Goal: Task Accomplishment & Management: Manage account settings

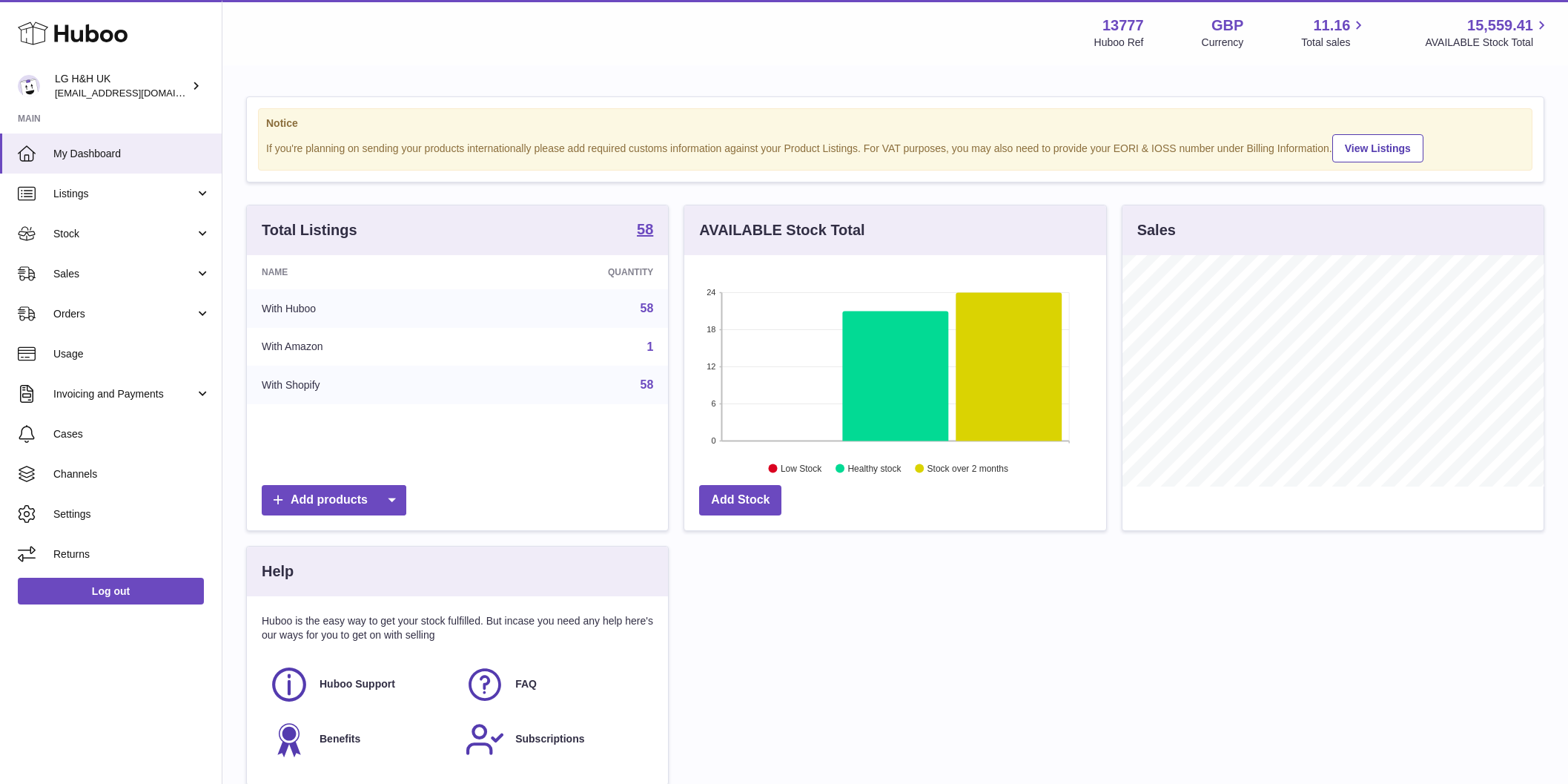
scroll to position [231, 422]
click at [90, 270] on span "Sales" at bounding box center [124, 273] width 142 height 14
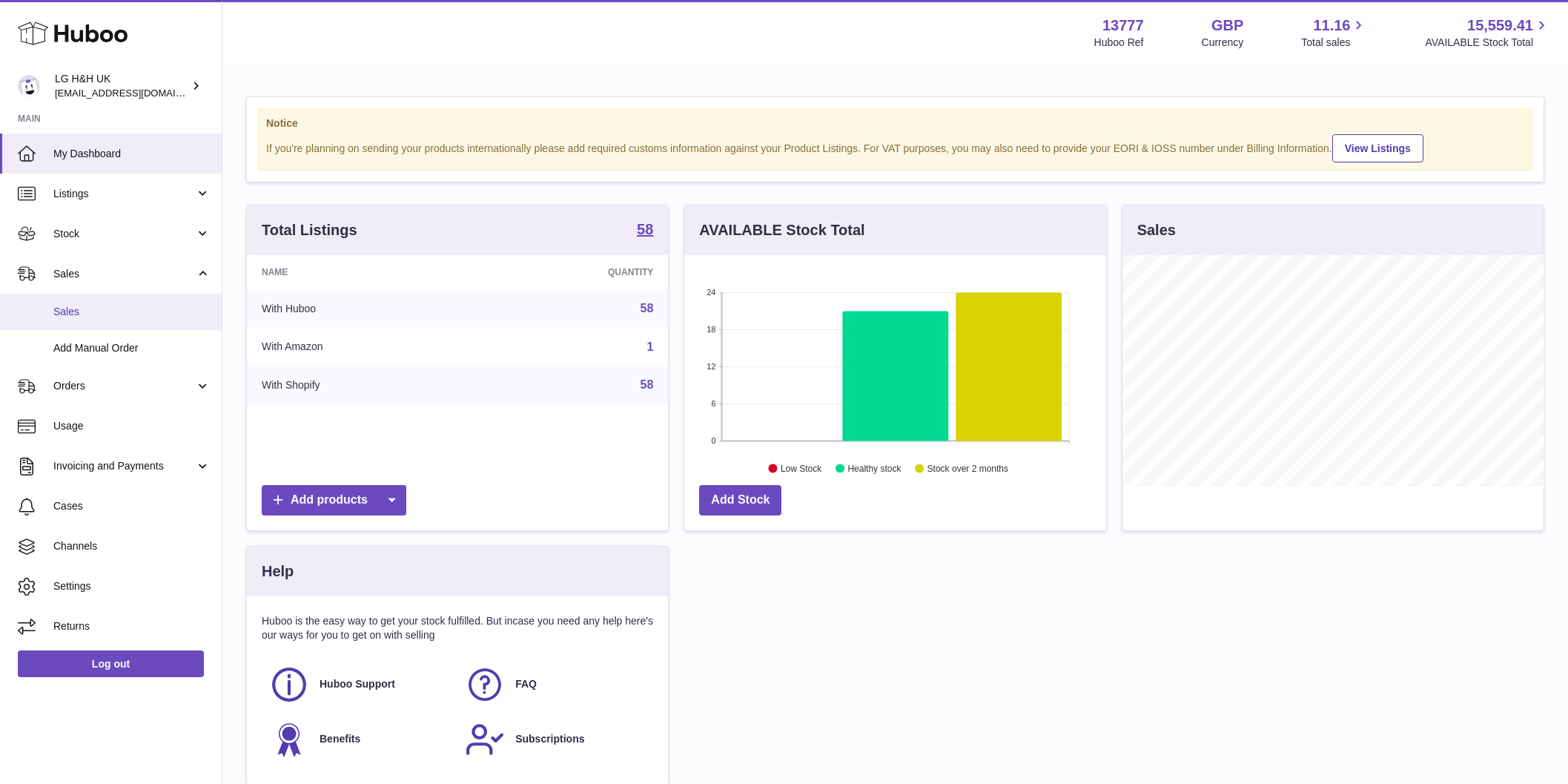
click at [67, 317] on span "Sales" at bounding box center [132, 312] width 157 height 14
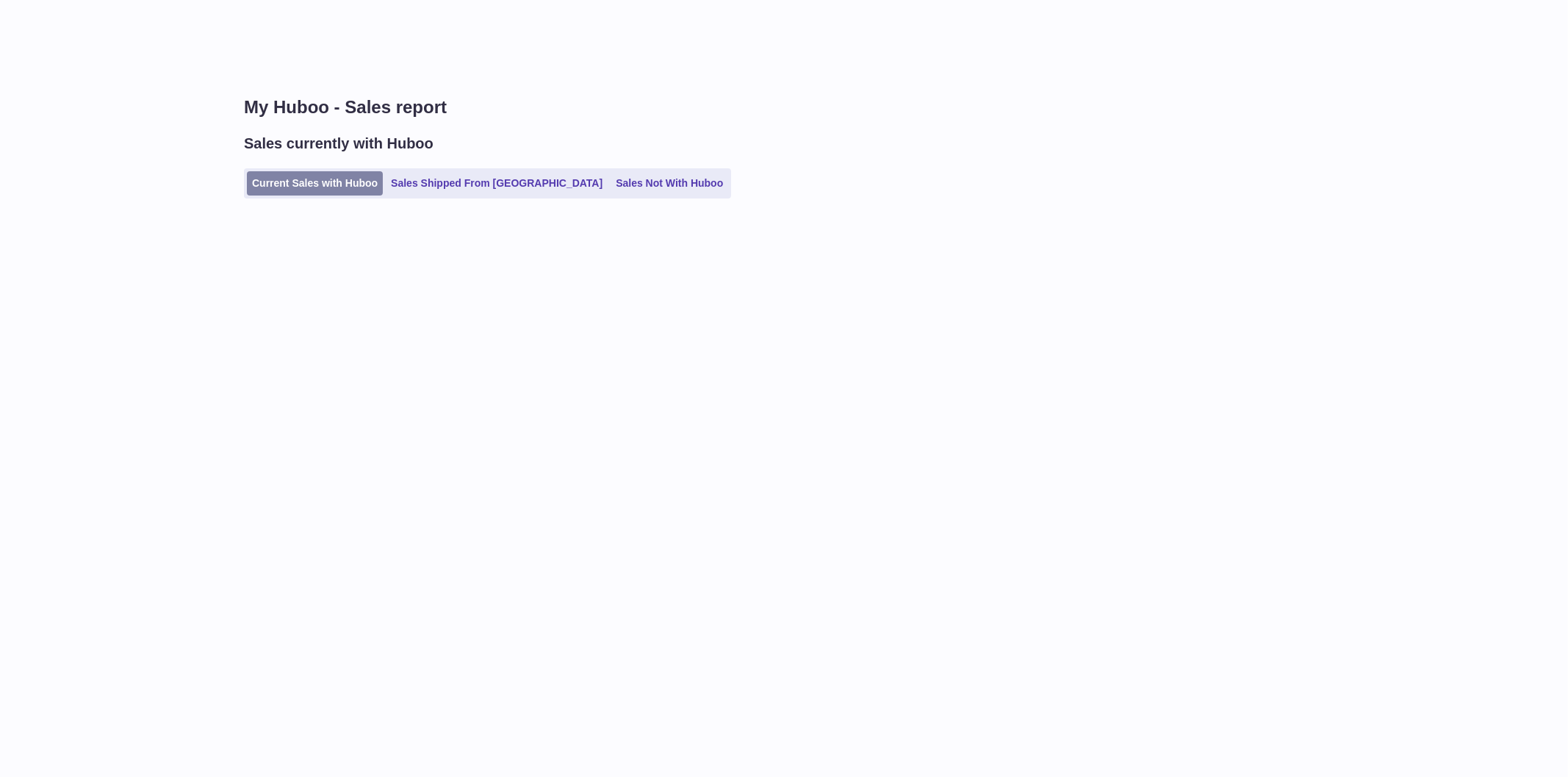
click at [331, 177] on link "Current Sales with Huboo" at bounding box center [314, 183] width 136 height 24
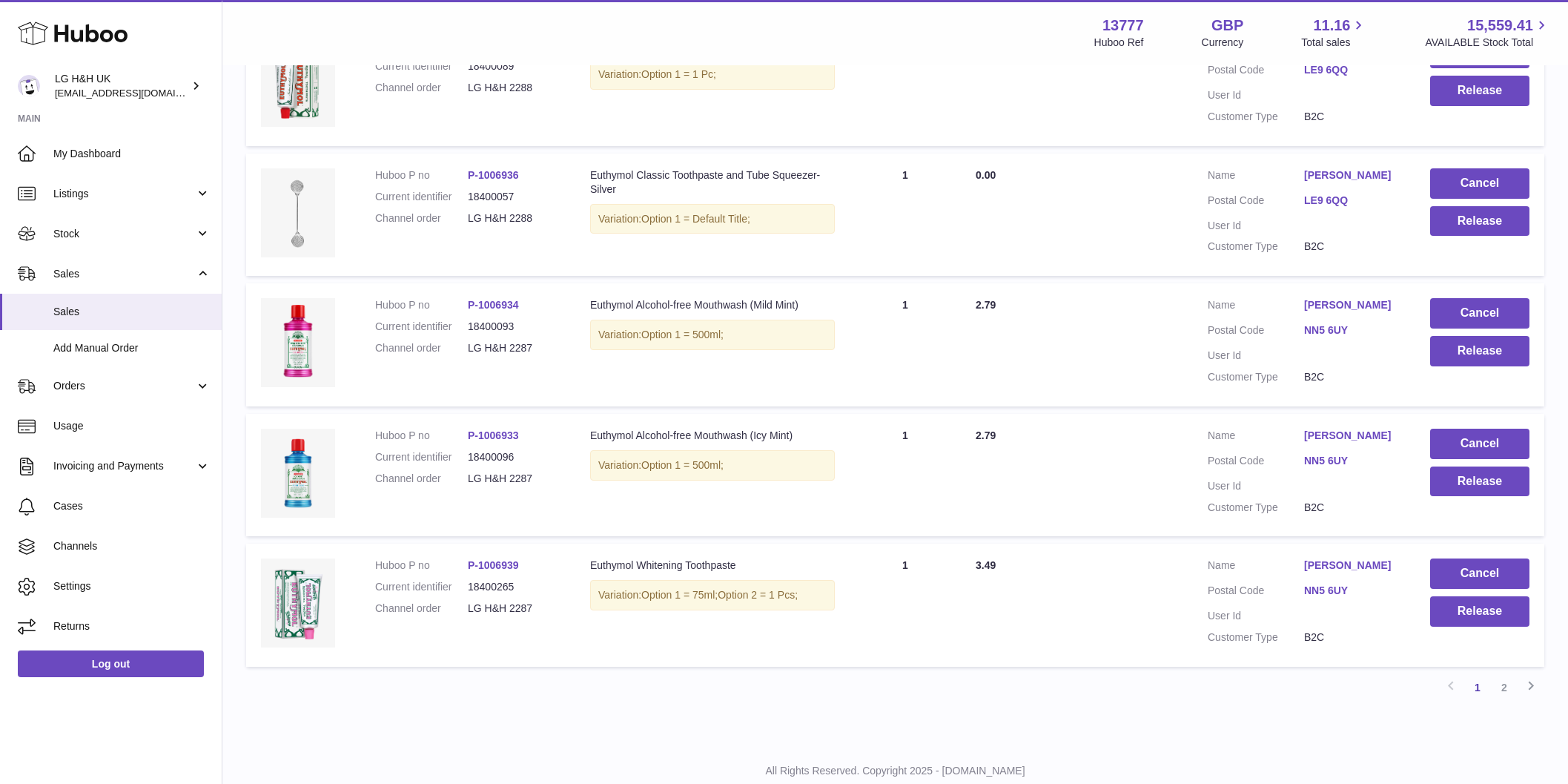
scroll to position [1045, 0]
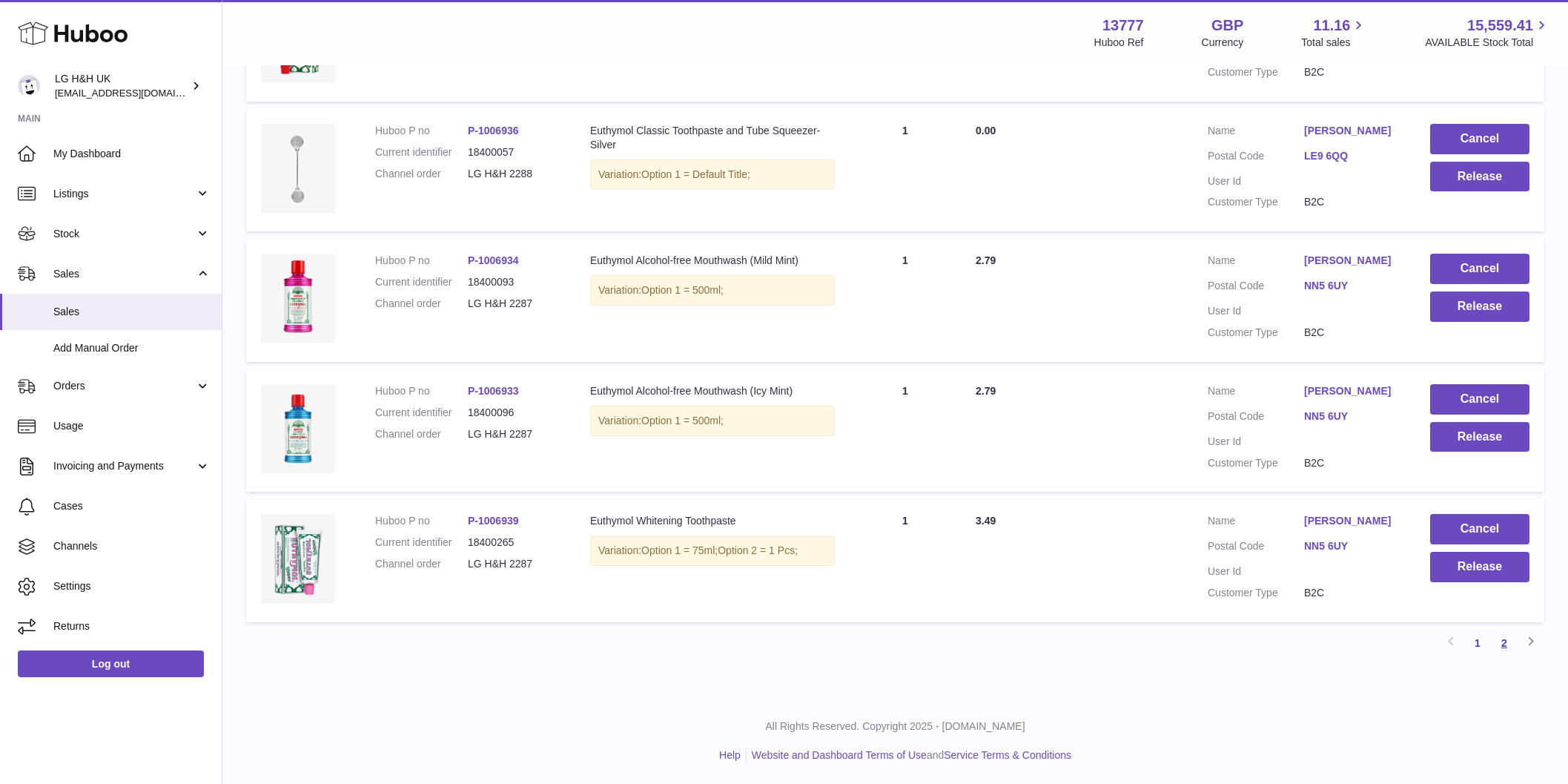
click at [1506, 646] on link "2" at bounding box center [1504, 642] width 27 height 27
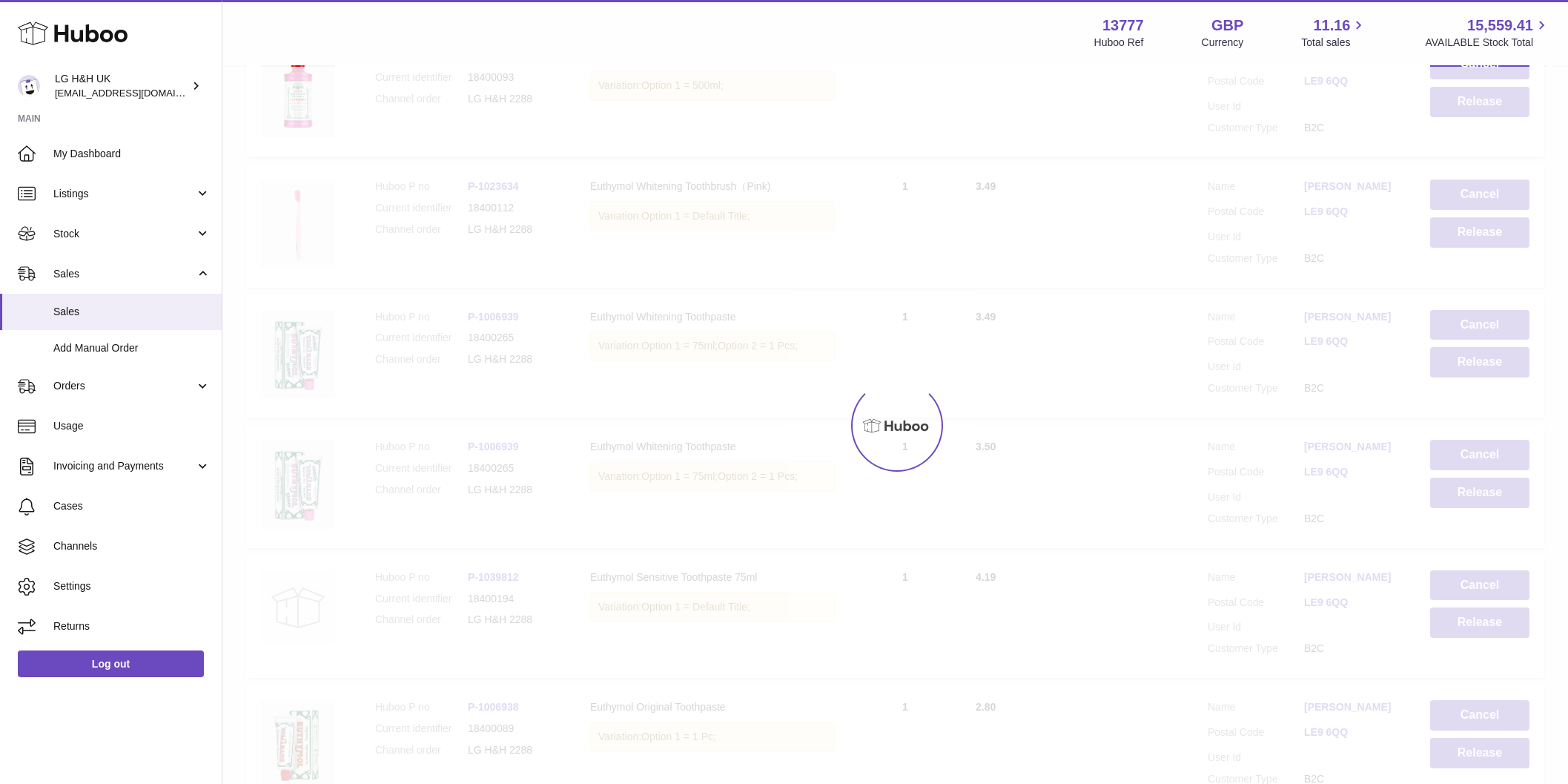
scroll to position [4, 0]
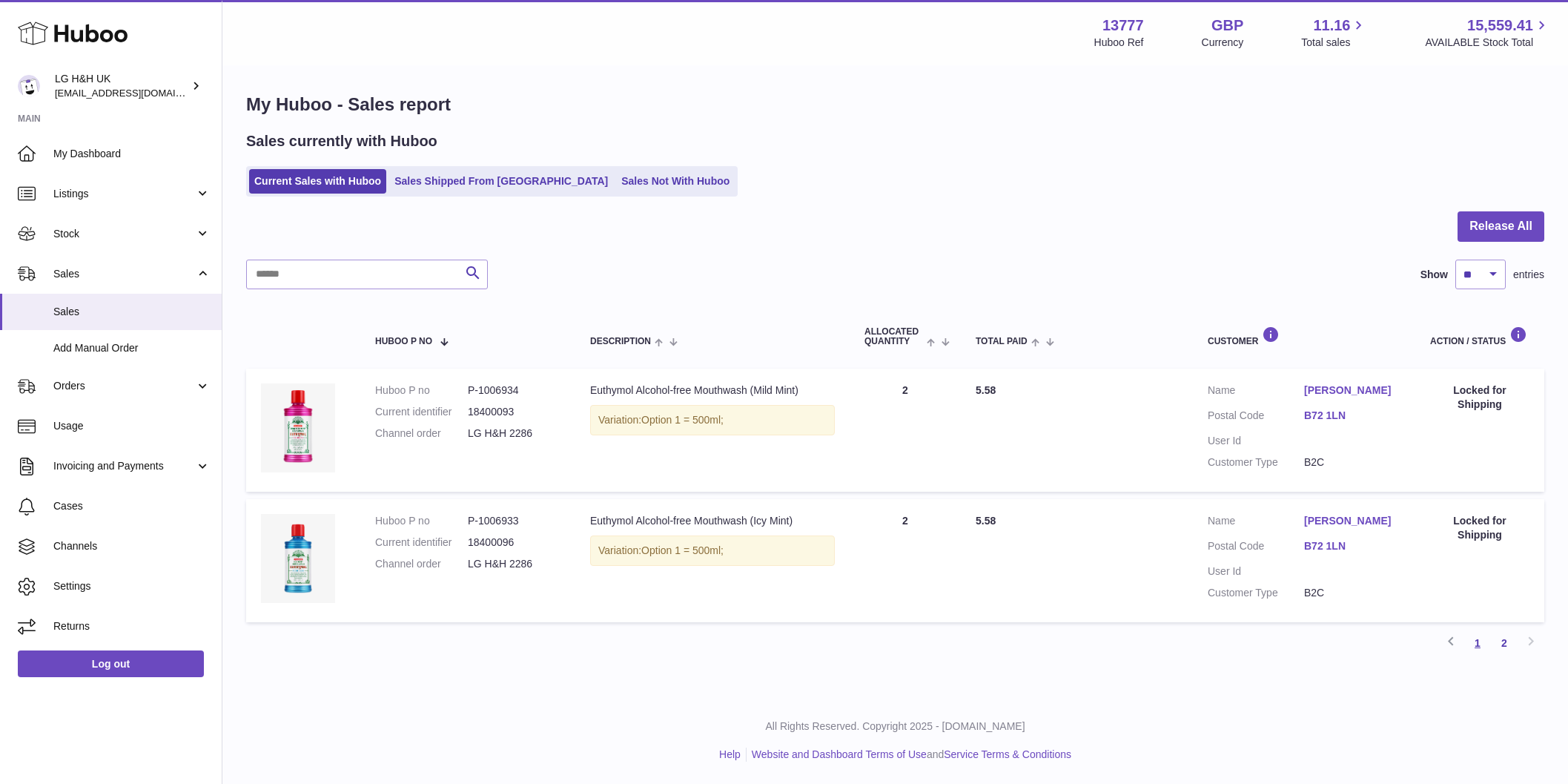
click at [1479, 645] on link "1" at bounding box center [1478, 642] width 27 height 27
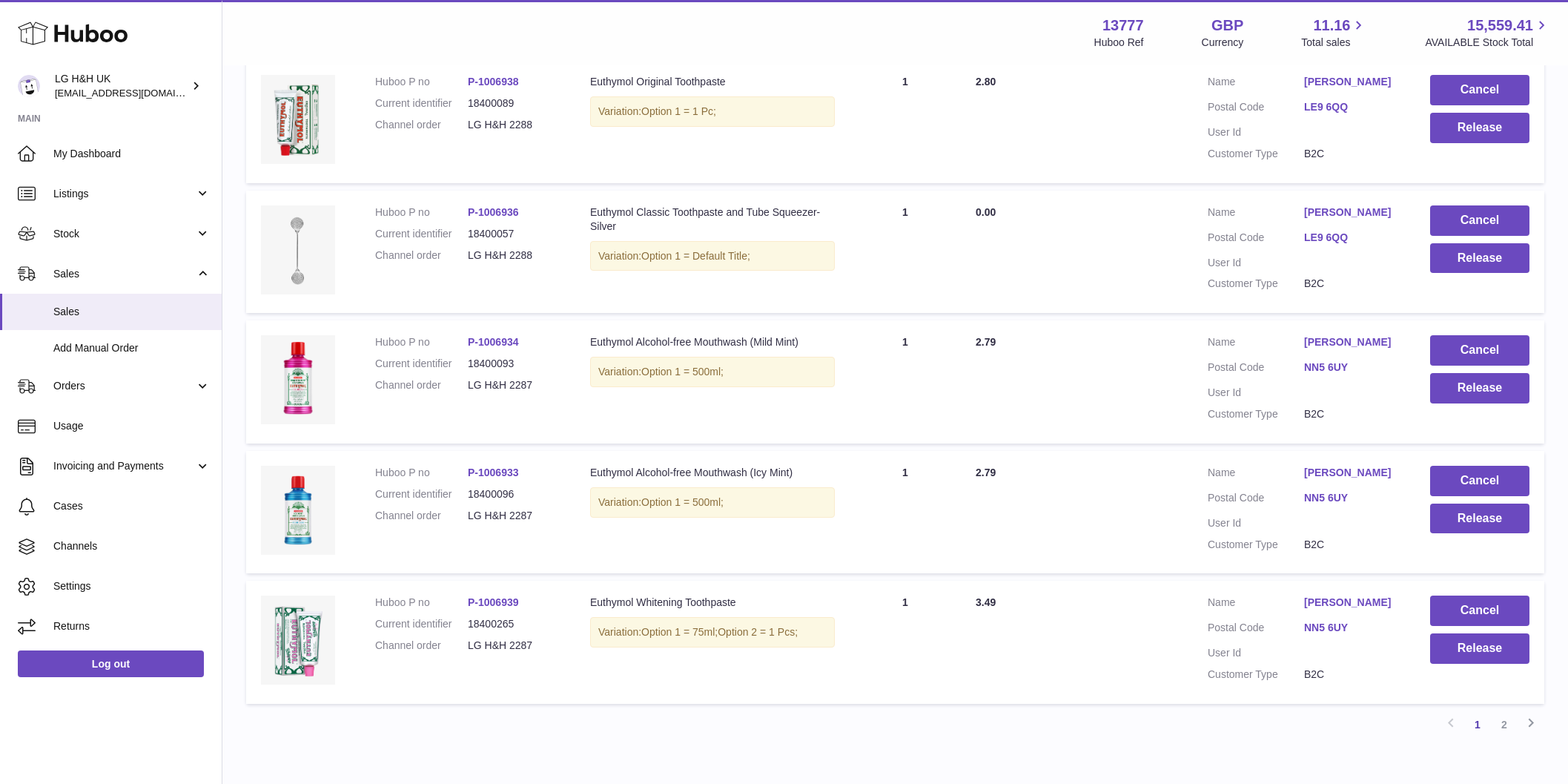
scroll to position [1045, 0]
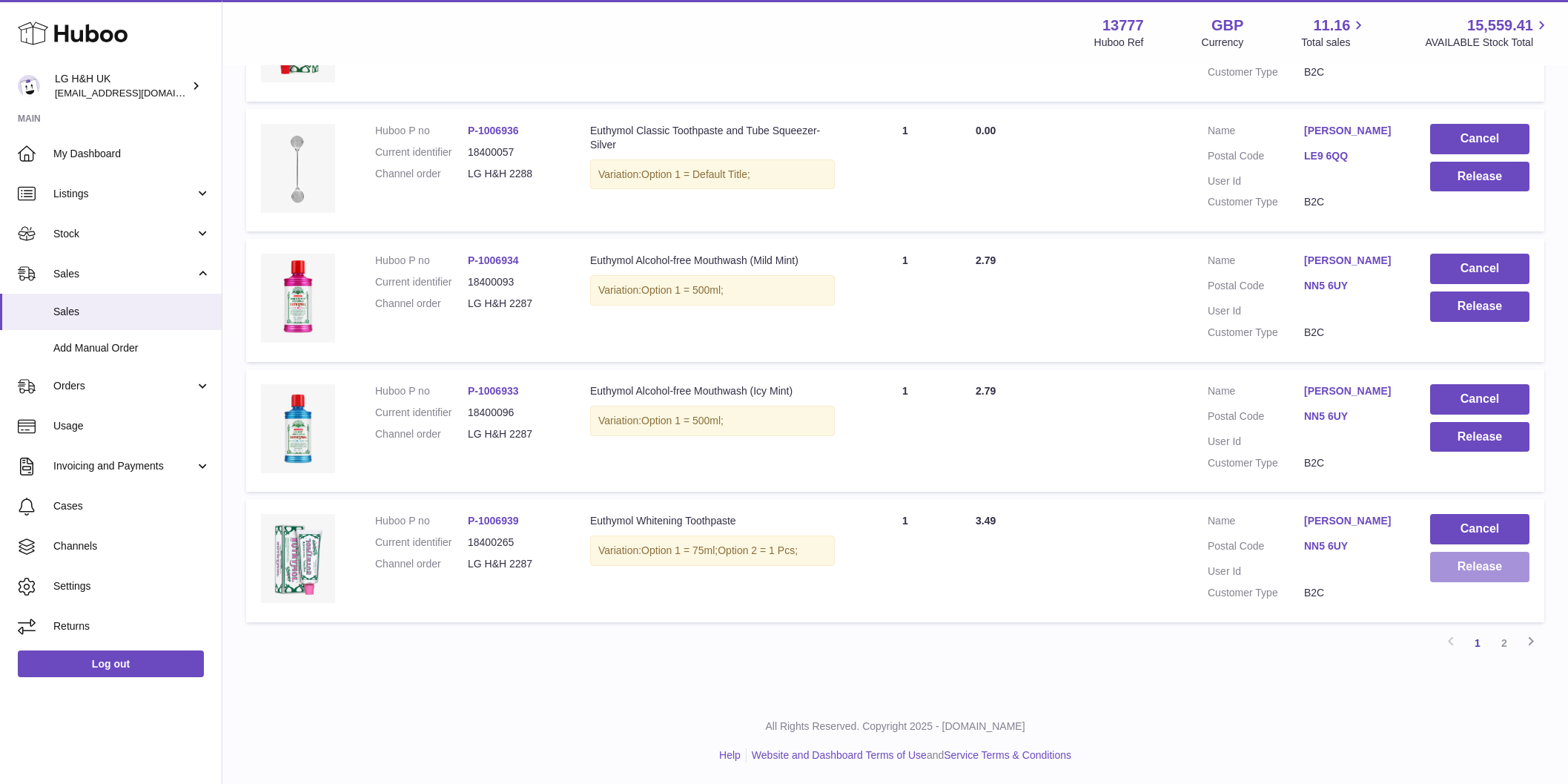
click at [1460, 568] on button "Release" at bounding box center [1479, 567] width 99 height 30
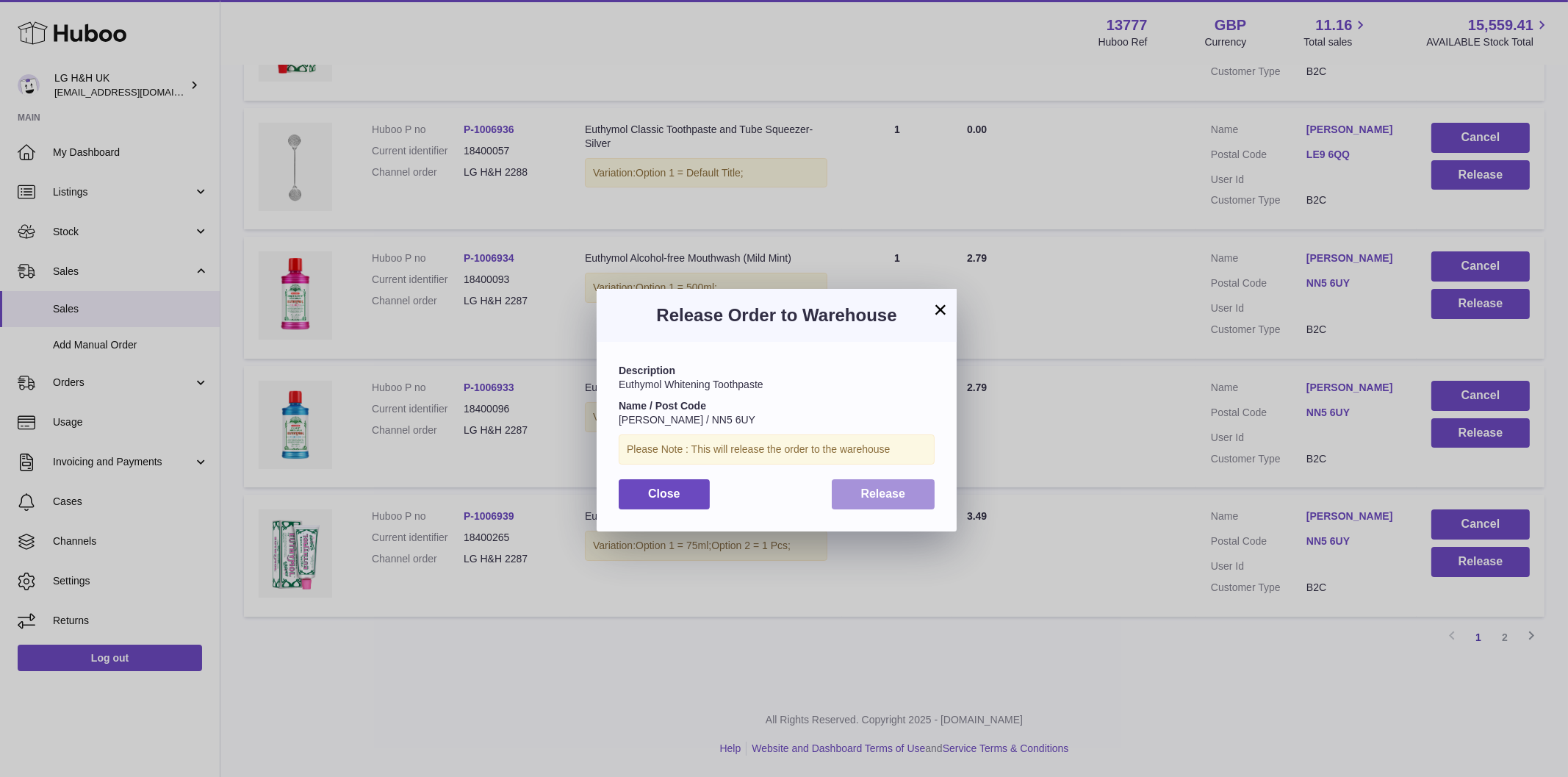
click at [896, 493] on span "Release" at bounding box center [883, 493] width 45 height 13
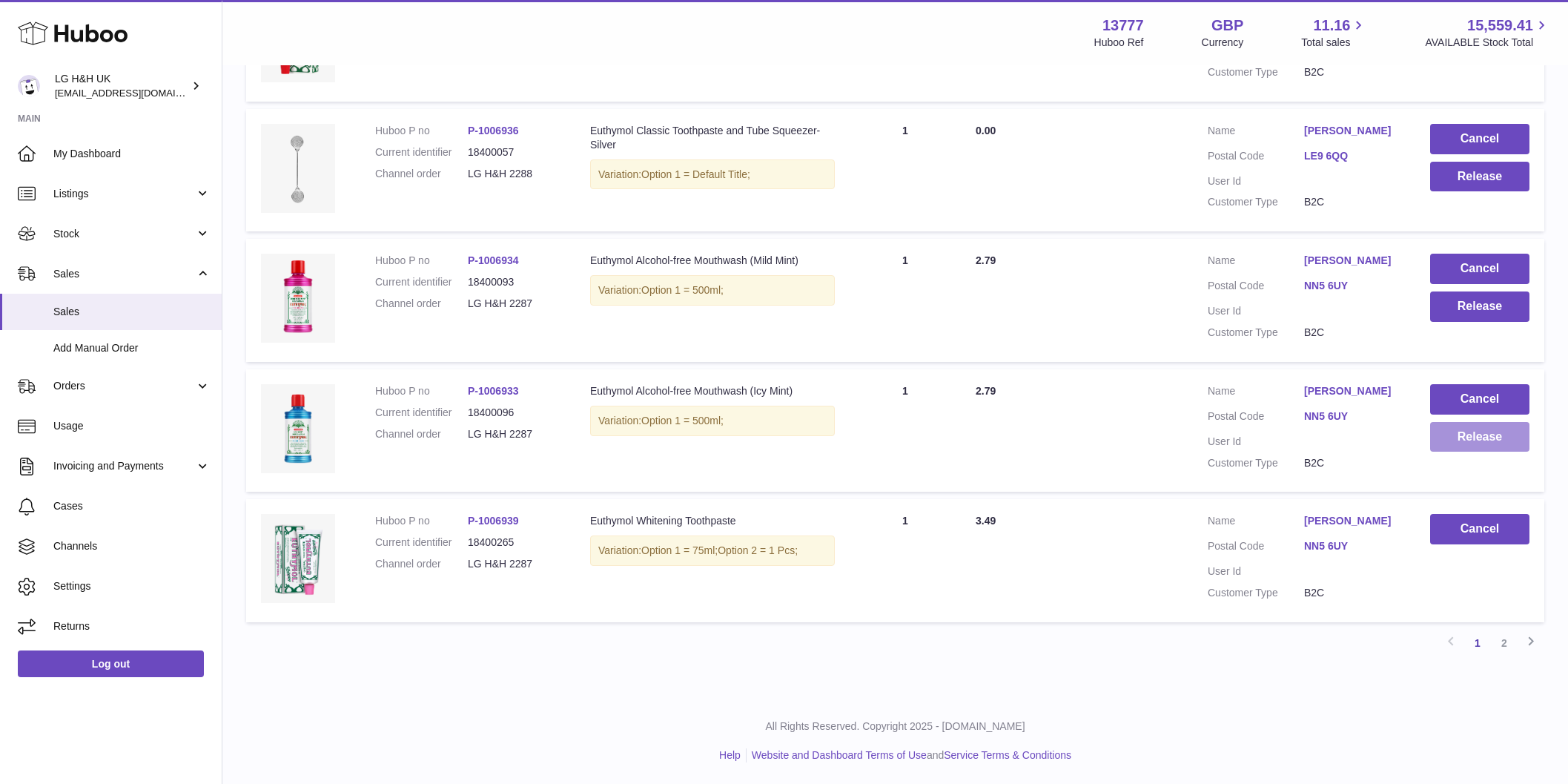
click at [1452, 443] on button "Release" at bounding box center [1479, 437] width 99 height 30
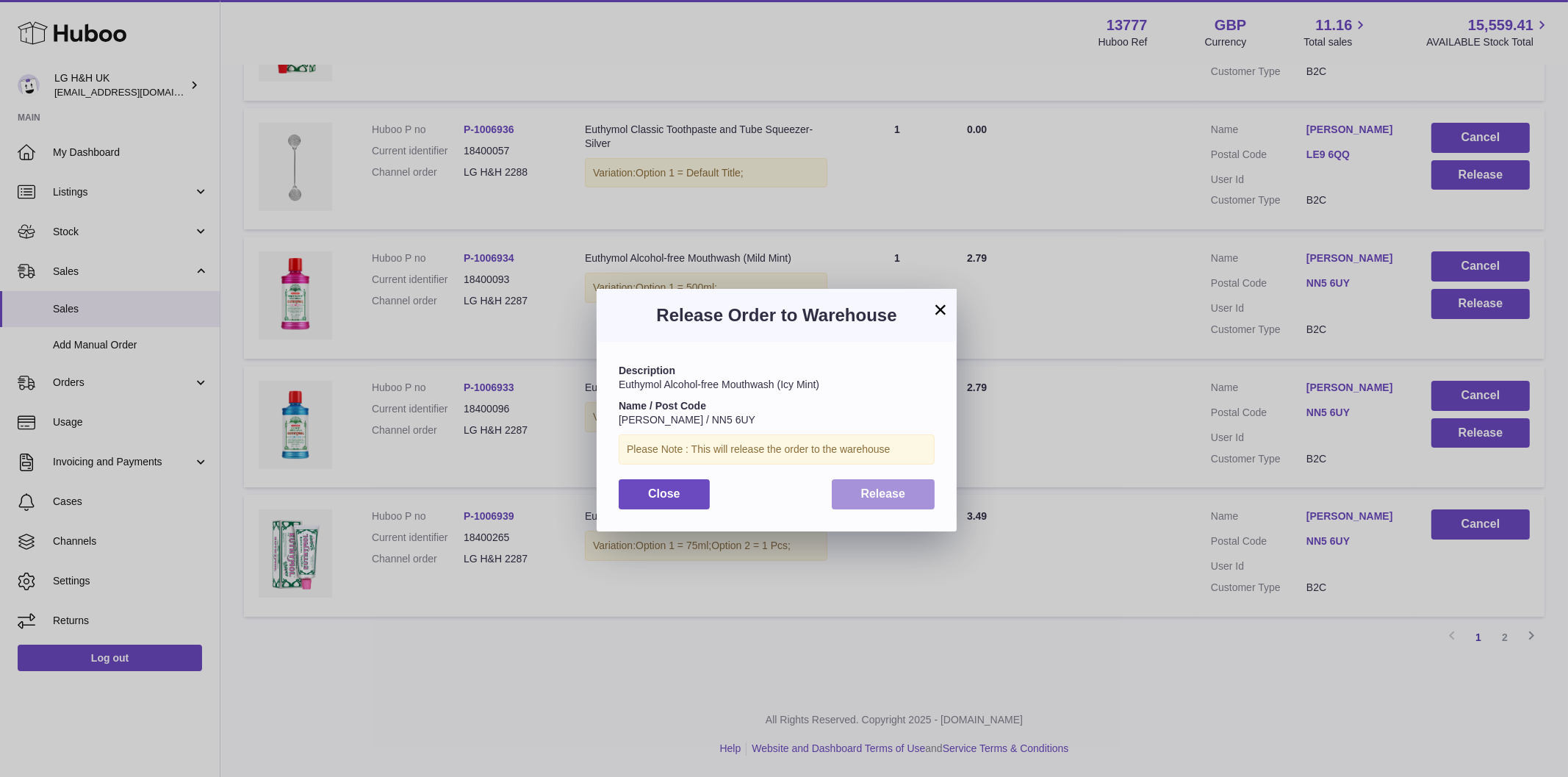
click at [909, 487] on button "Release" at bounding box center [883, 493] width 103 height 30
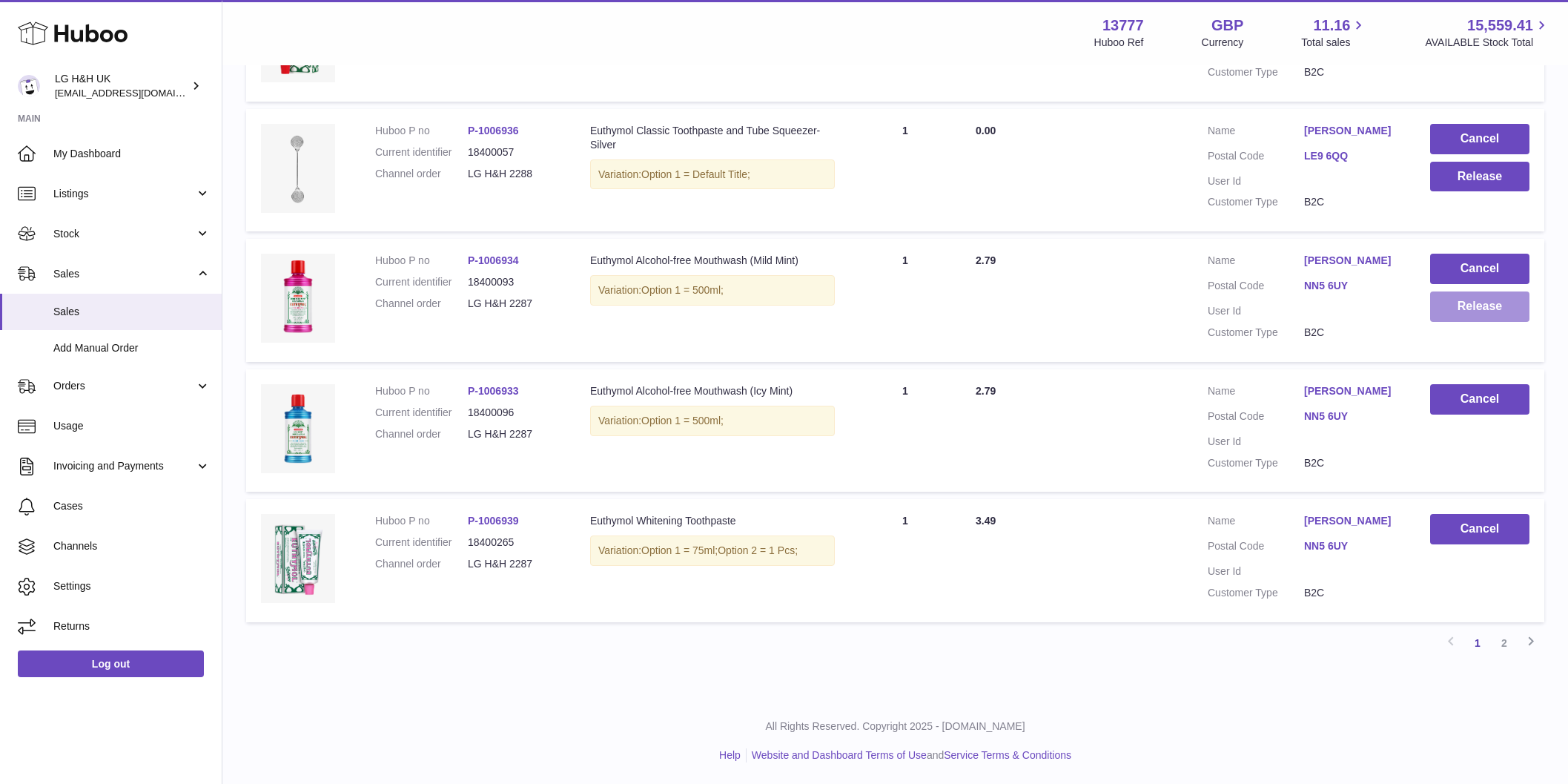
click at [1469, 311] on button "Release" at bounding box center [1479, 306] width 99 height 30
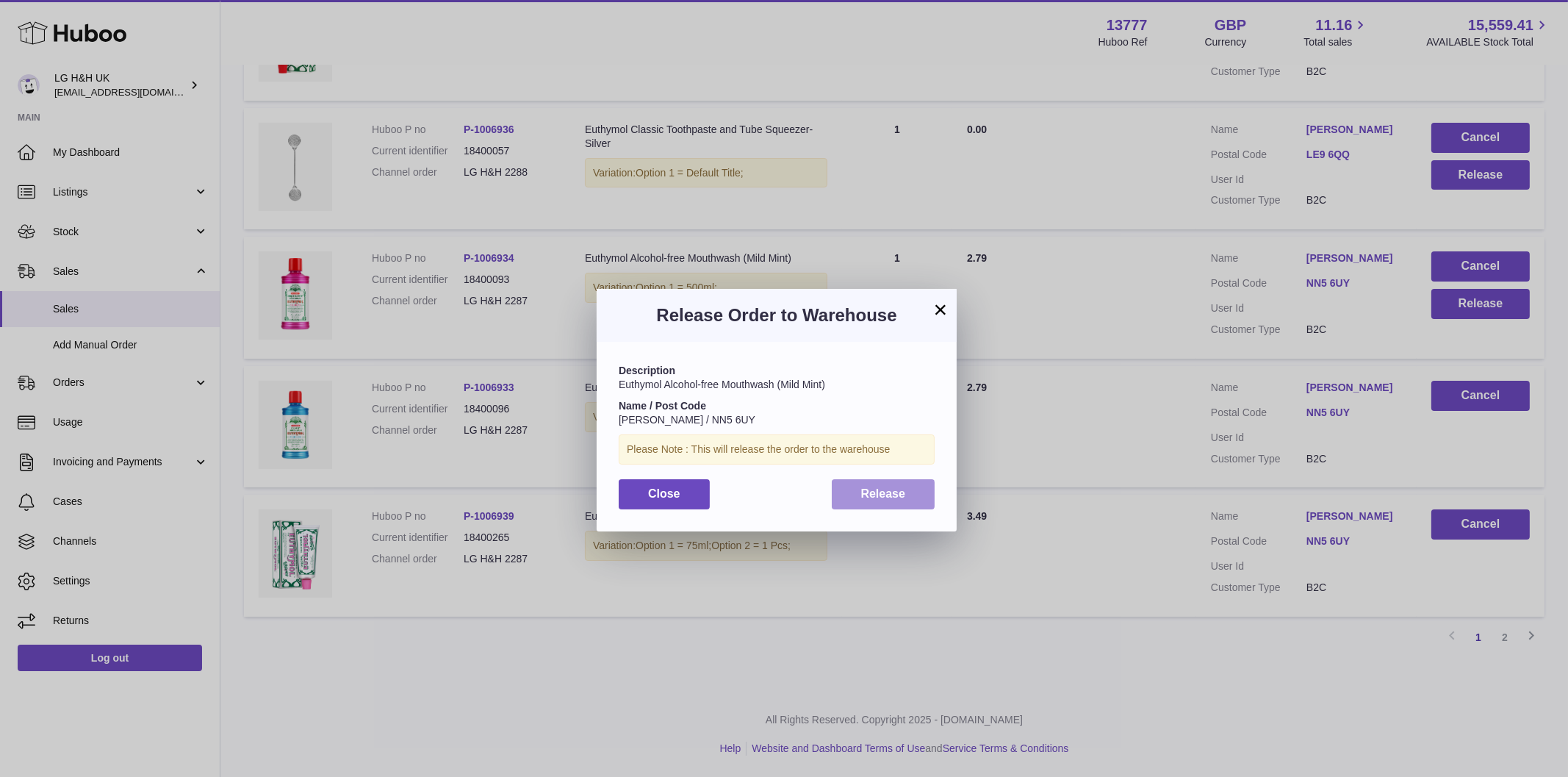
click at [887, 509] on button "Release" at bounding box center [883, 493] width 103 height 30
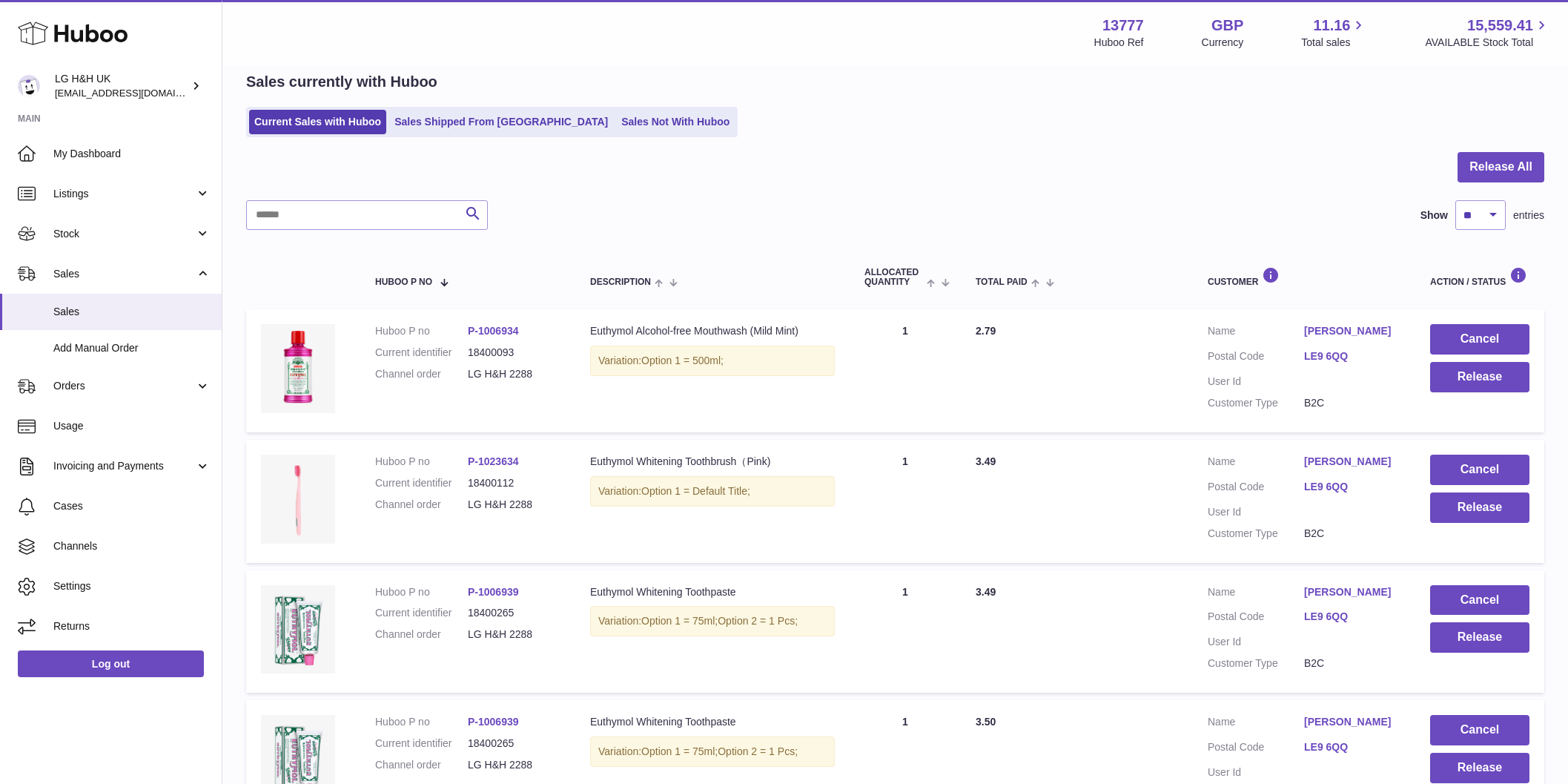
scroll to position [0, 0]
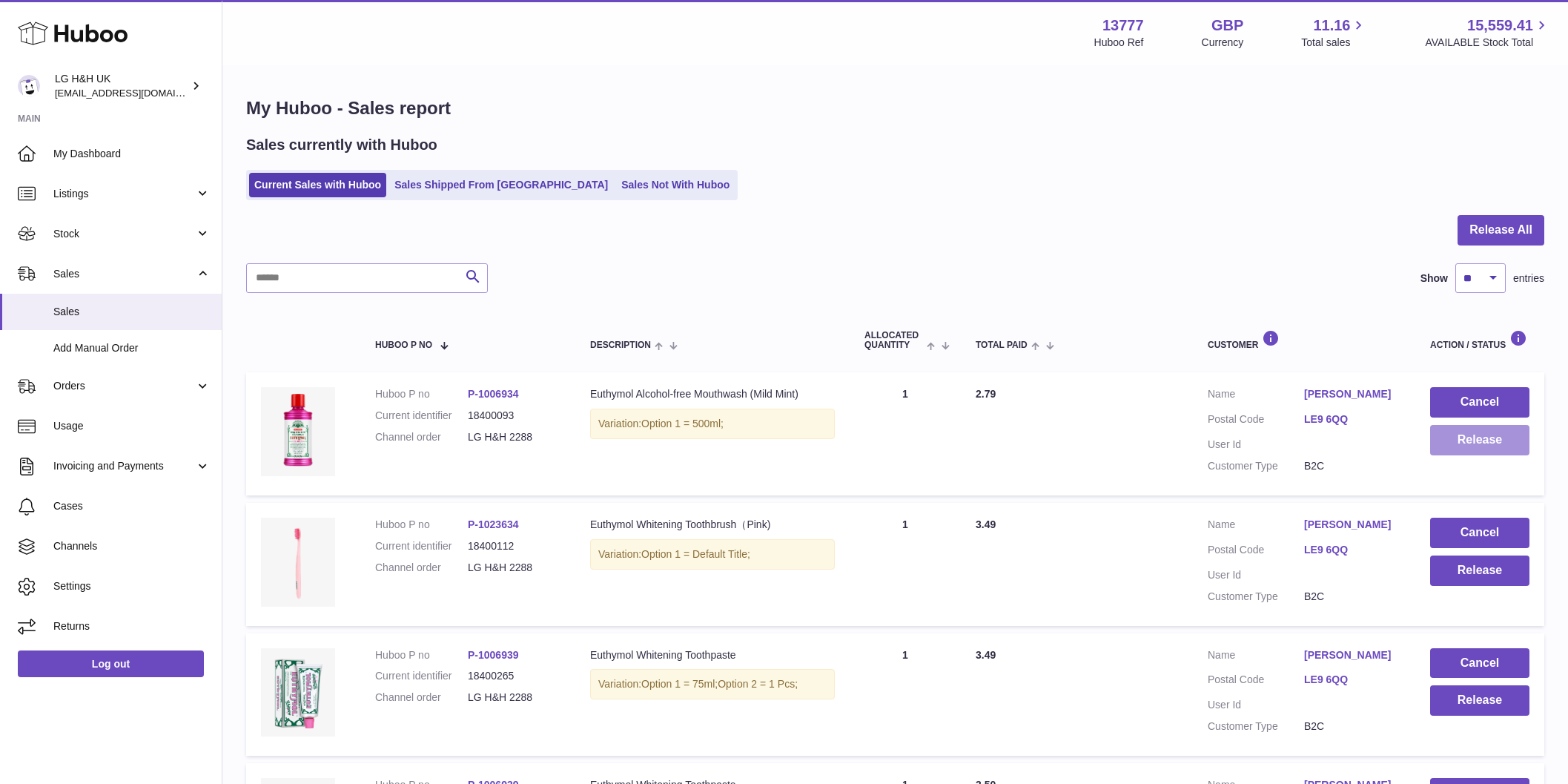
click at [1506, 442] on button "Release" at bounding box center [1479, 440] width 99 height 30
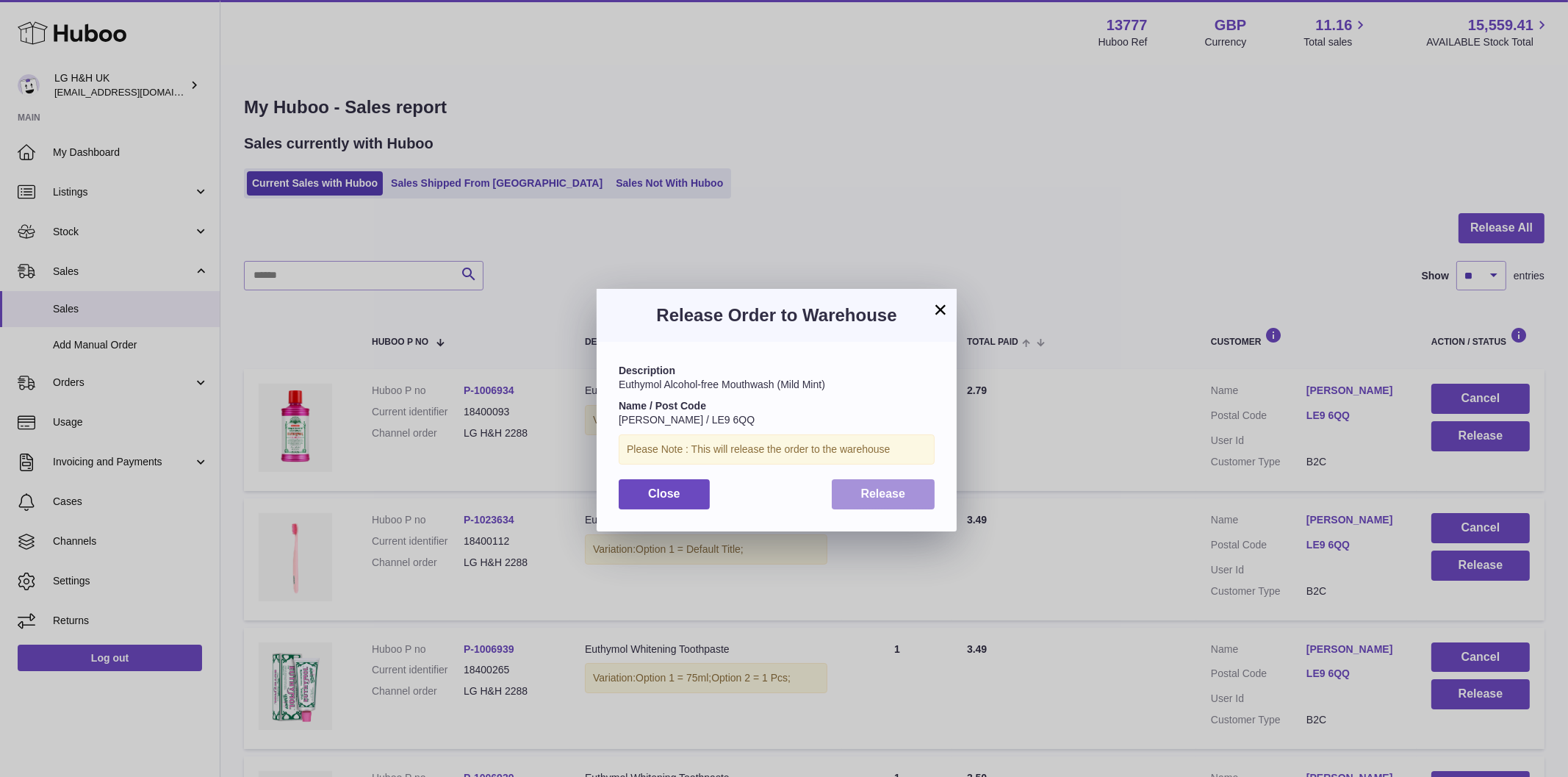
click at [922, 483] on button "Release" at bounding box center [883, 493] width 103 height 30
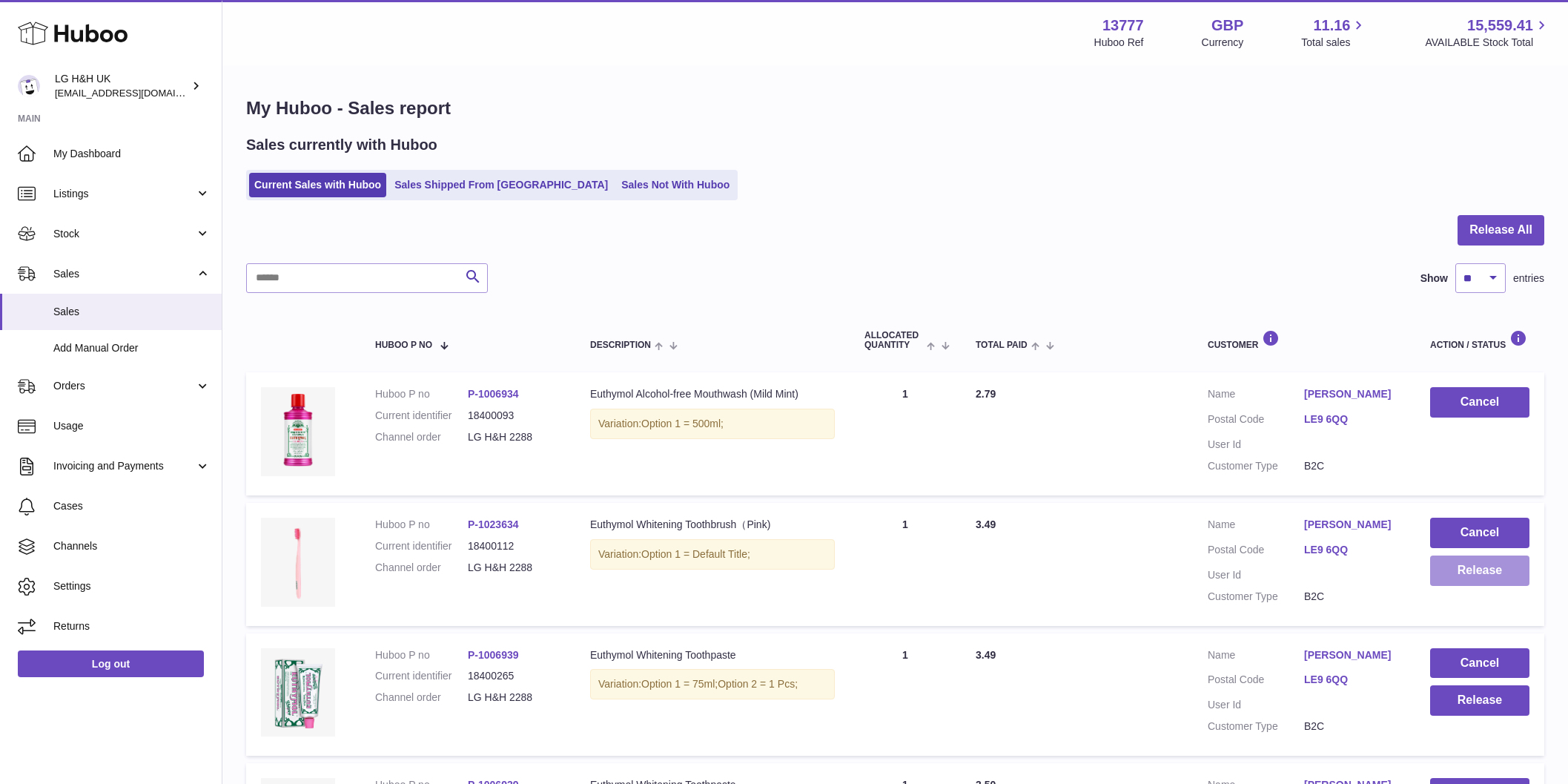
click at [1474, 573] on button "Release" at bounding box center [1479, 571] width 99 height 30
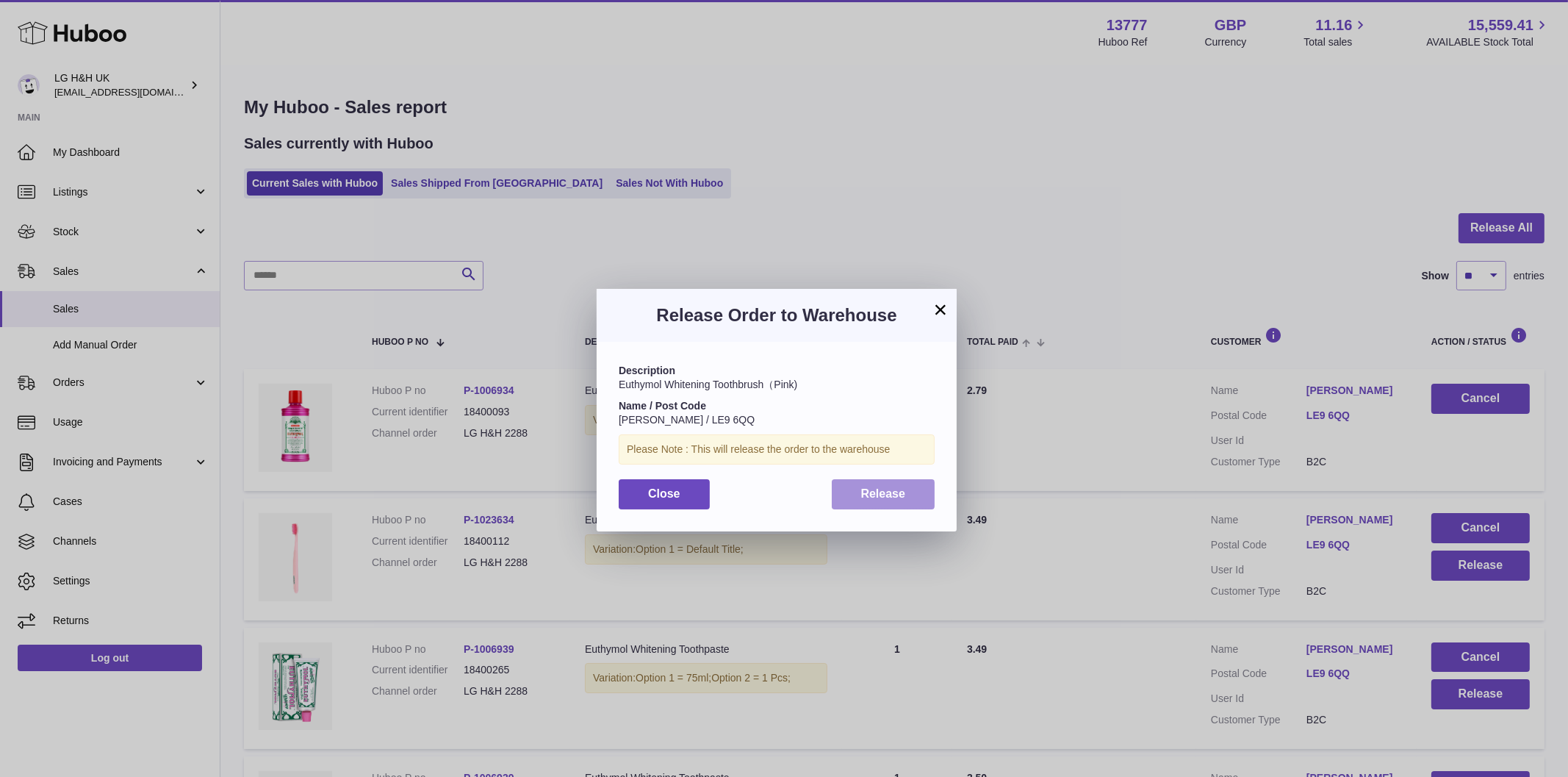
click at [900, 486] on button "Release" at bounding box center [883, 493] width 103 height 30
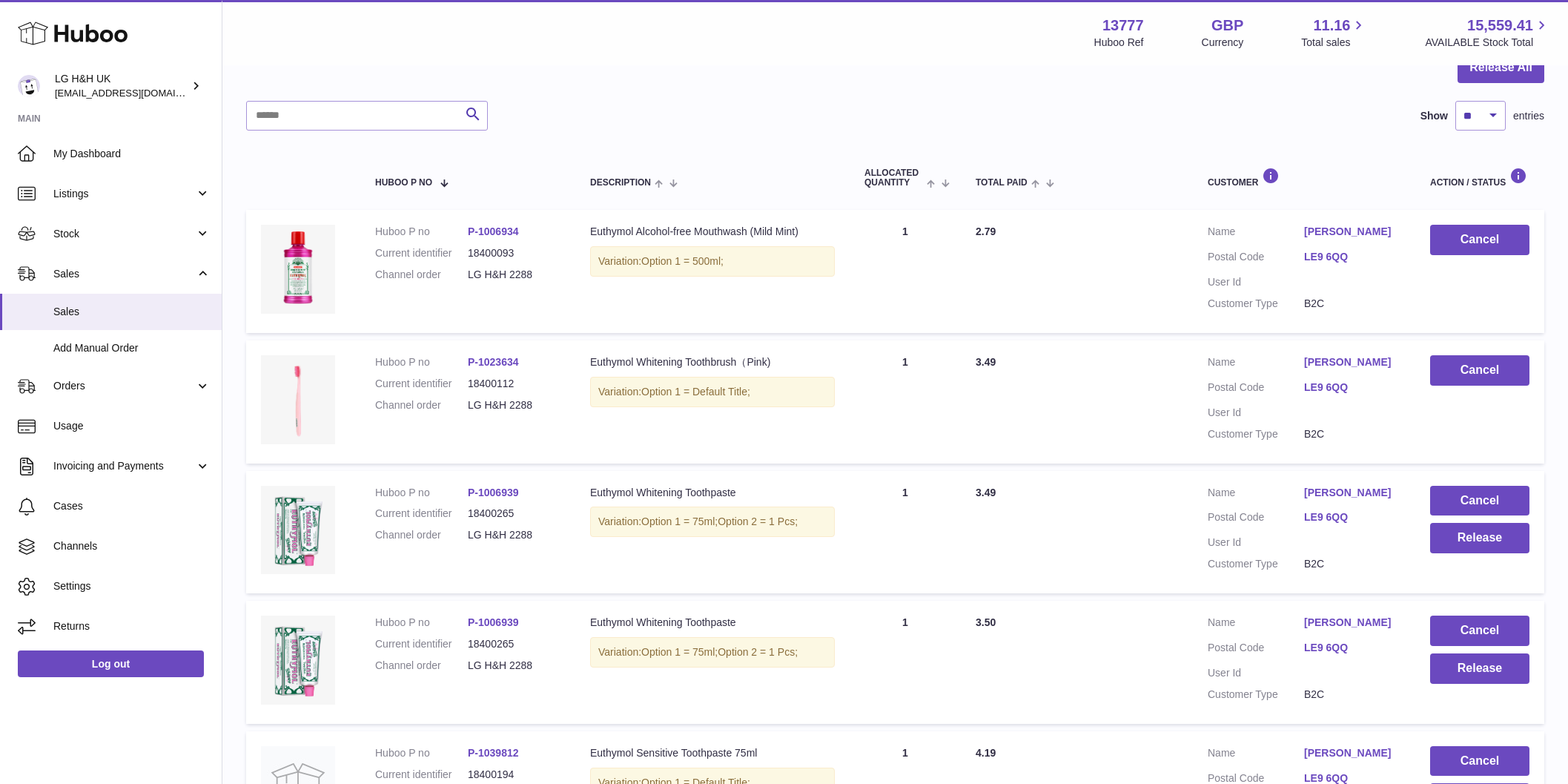
scroll to position [267, 0]
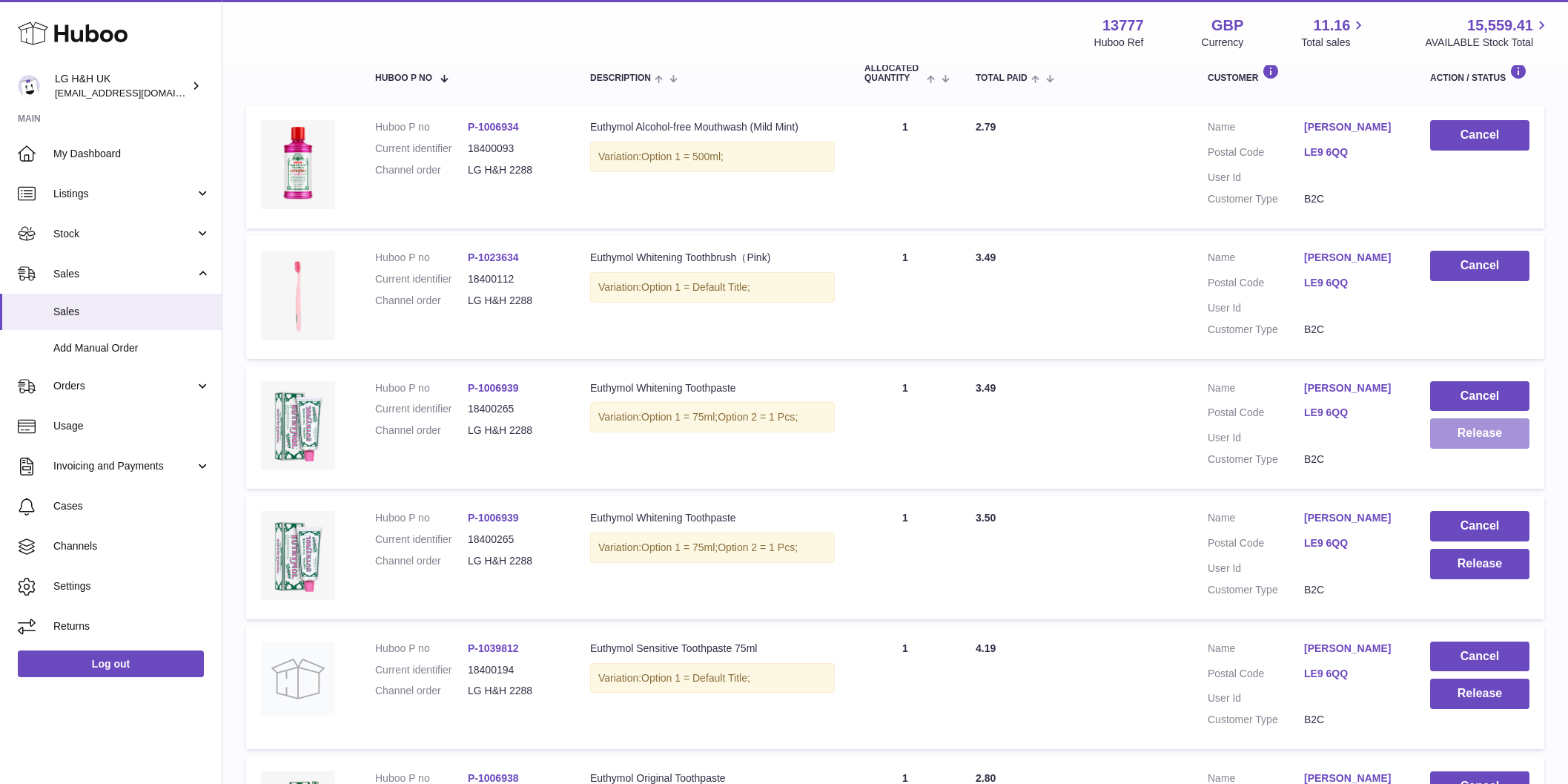
click at [1486, 420] on button "Release" at bounding box center [1479, 433] width 99 height 30
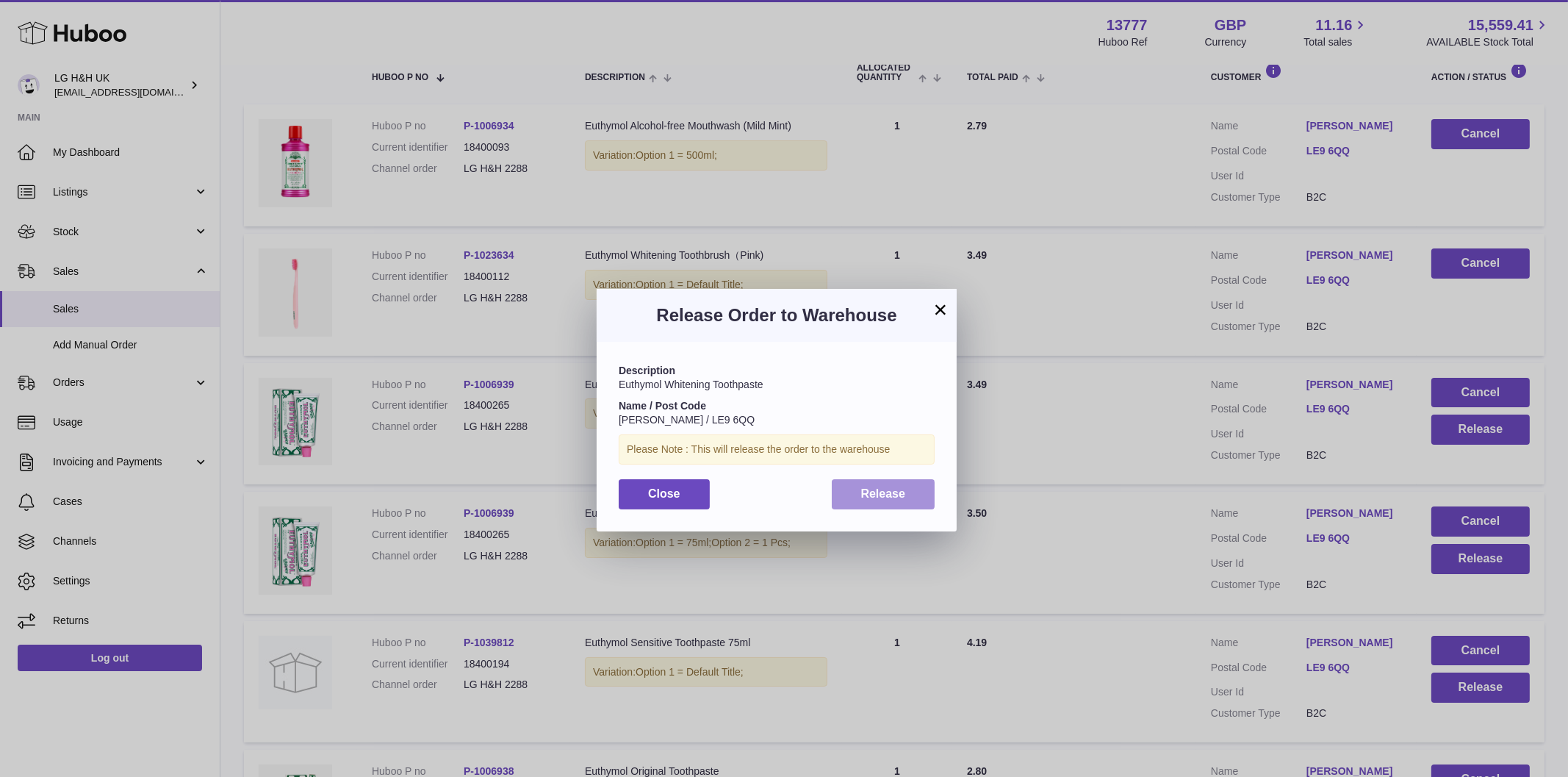
click at [919, 492] on button "Release" at bounding box center [883, 493] width 103 height 30
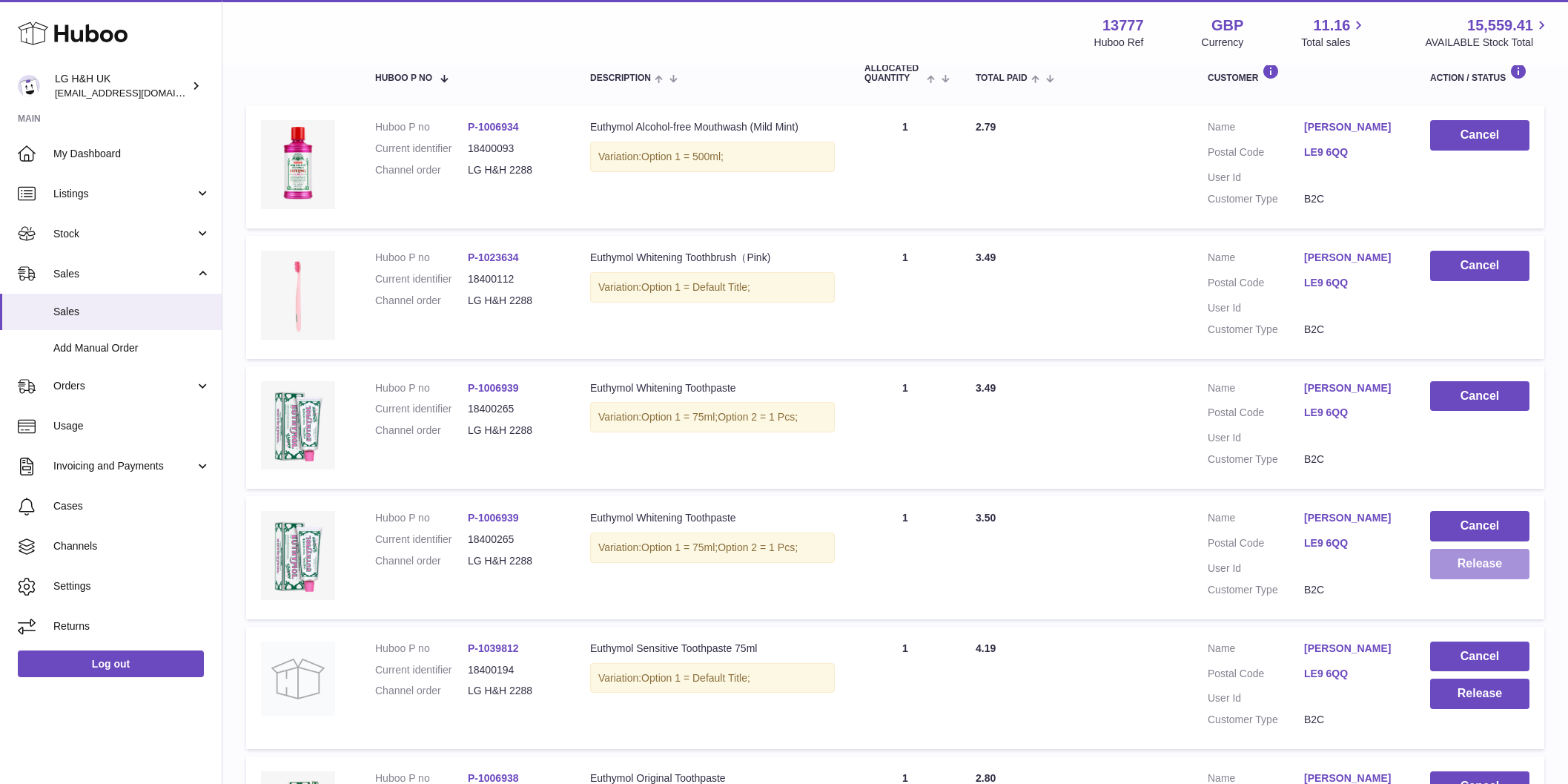
click at [1460, 562] on button "Release" at bounding box center [1479, 564] width 99 height 30
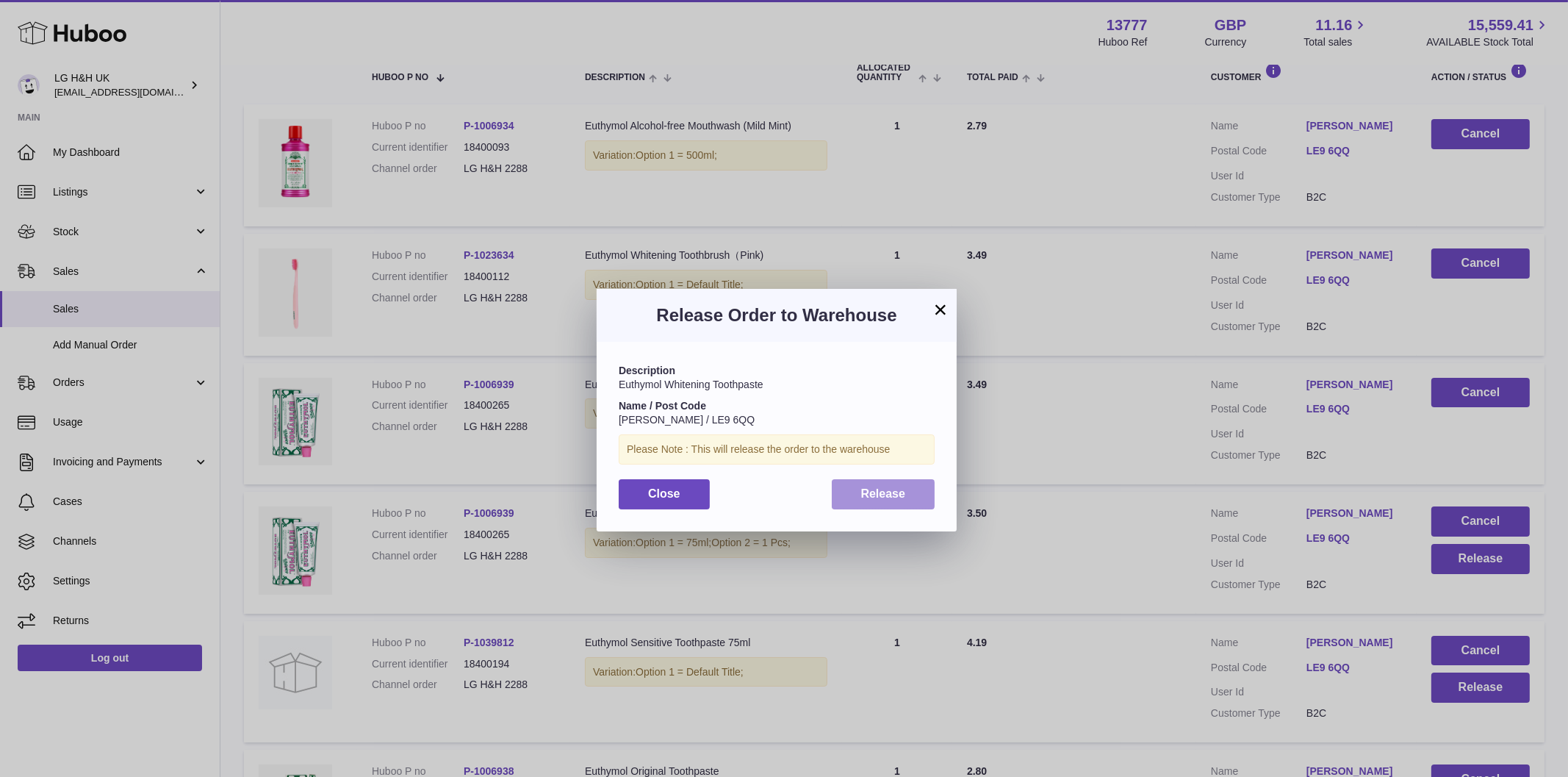
click at [907, 496] on button "Release" at bounding box center [883, 493] width 103 height 30
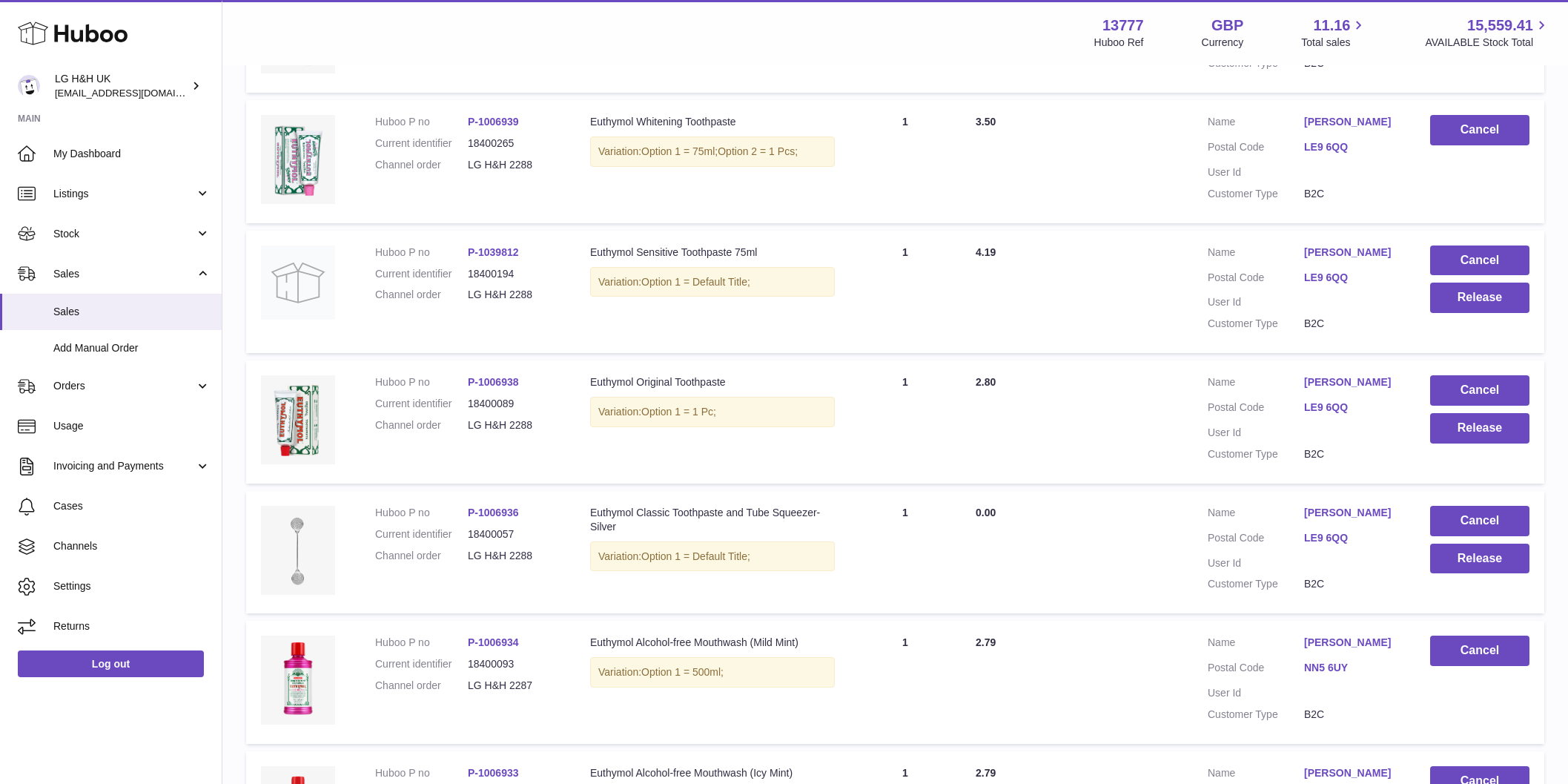
scroll to position [661, 0]
click at [1488, 307] on button "Release" at bounding box center [1479, 299] width 99 height 30
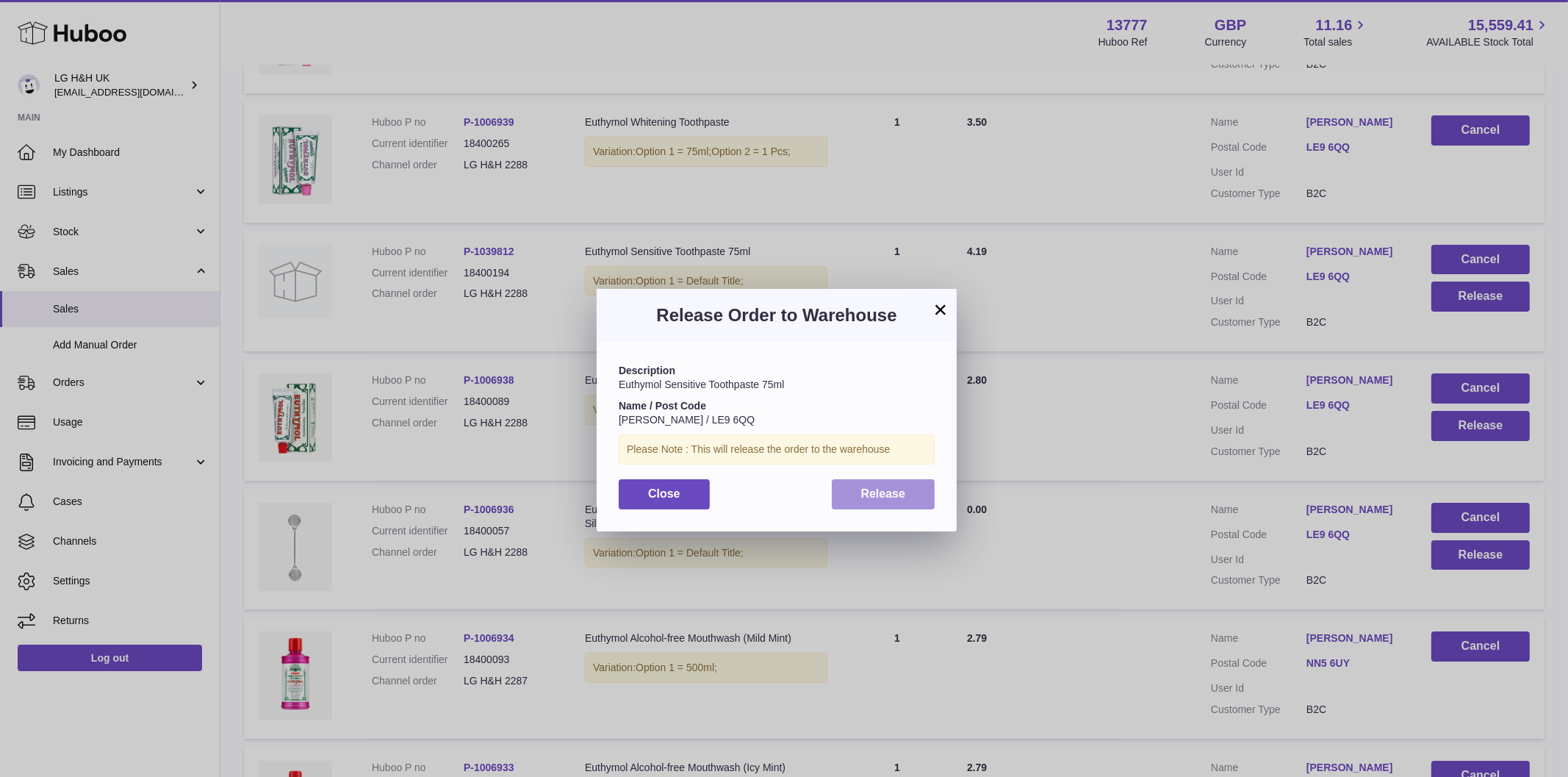
click at [882, 493] on span "Release" at bounding box center [883, 493] width 45 height 13
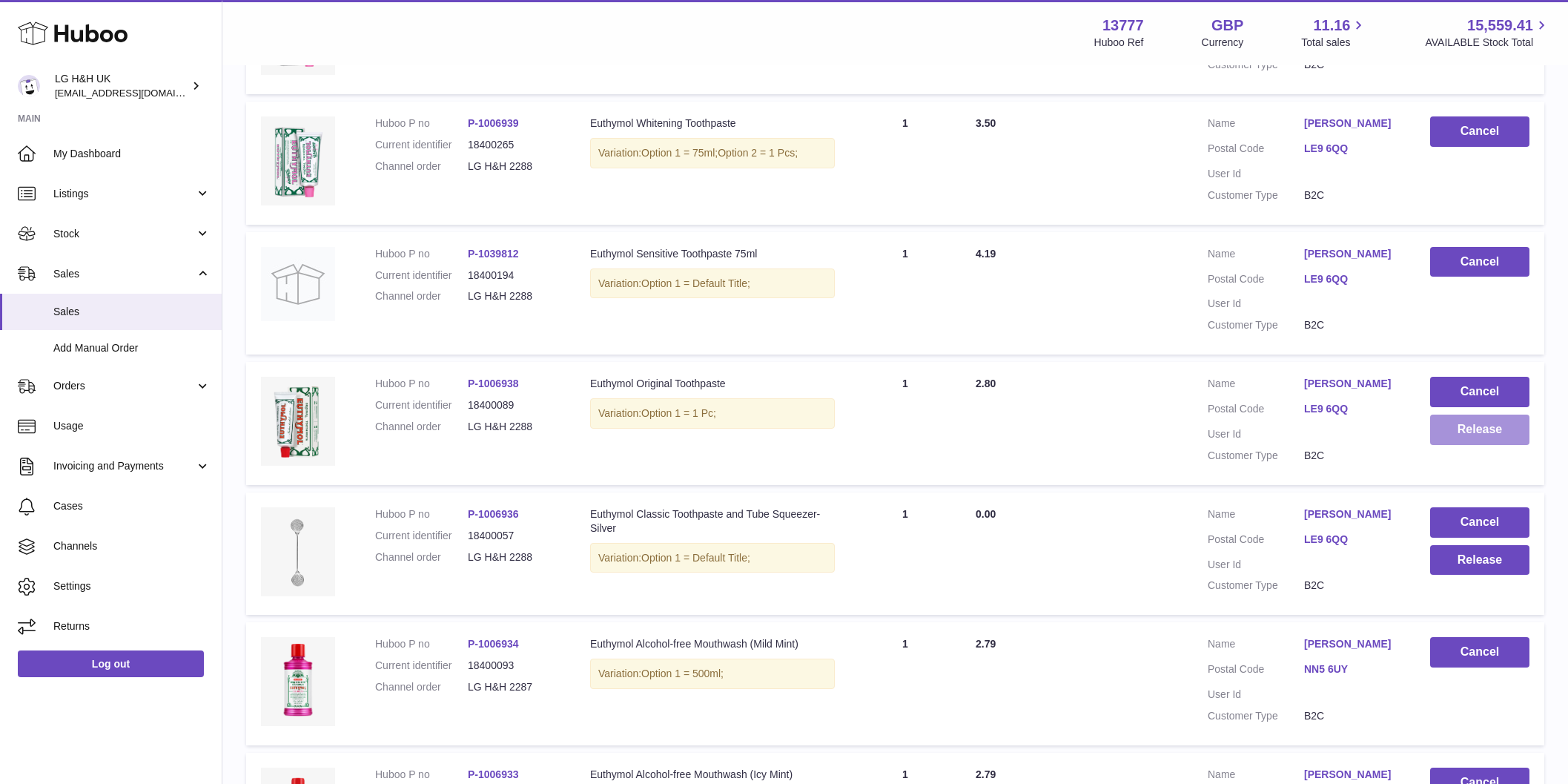
click at [1466, 424] on button "Release" at bounding box center [1479, 429] width 99 height 30
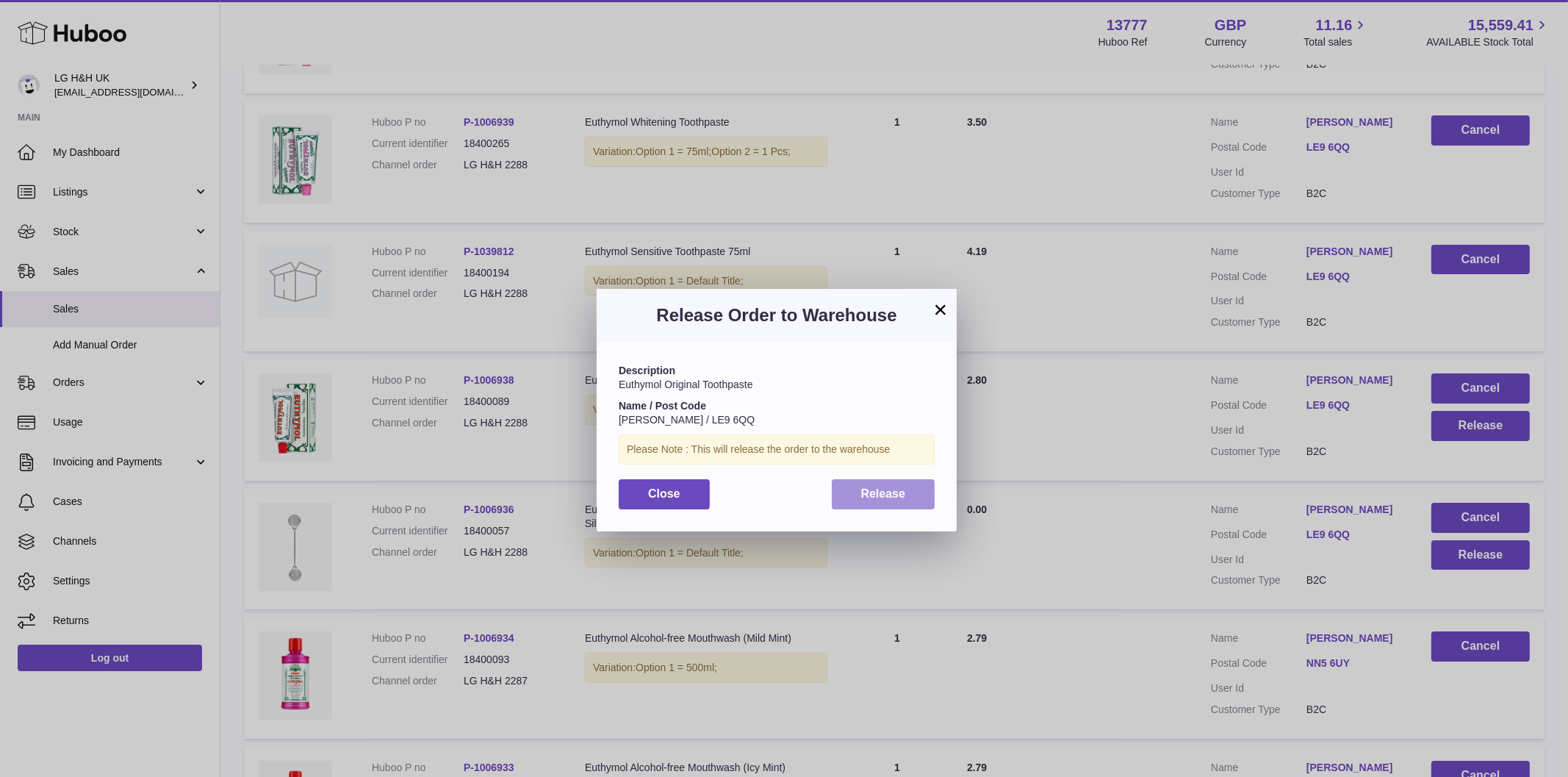
click at [882, 491] on span "Release" at bounding box center [883, 493] width 45 height 13
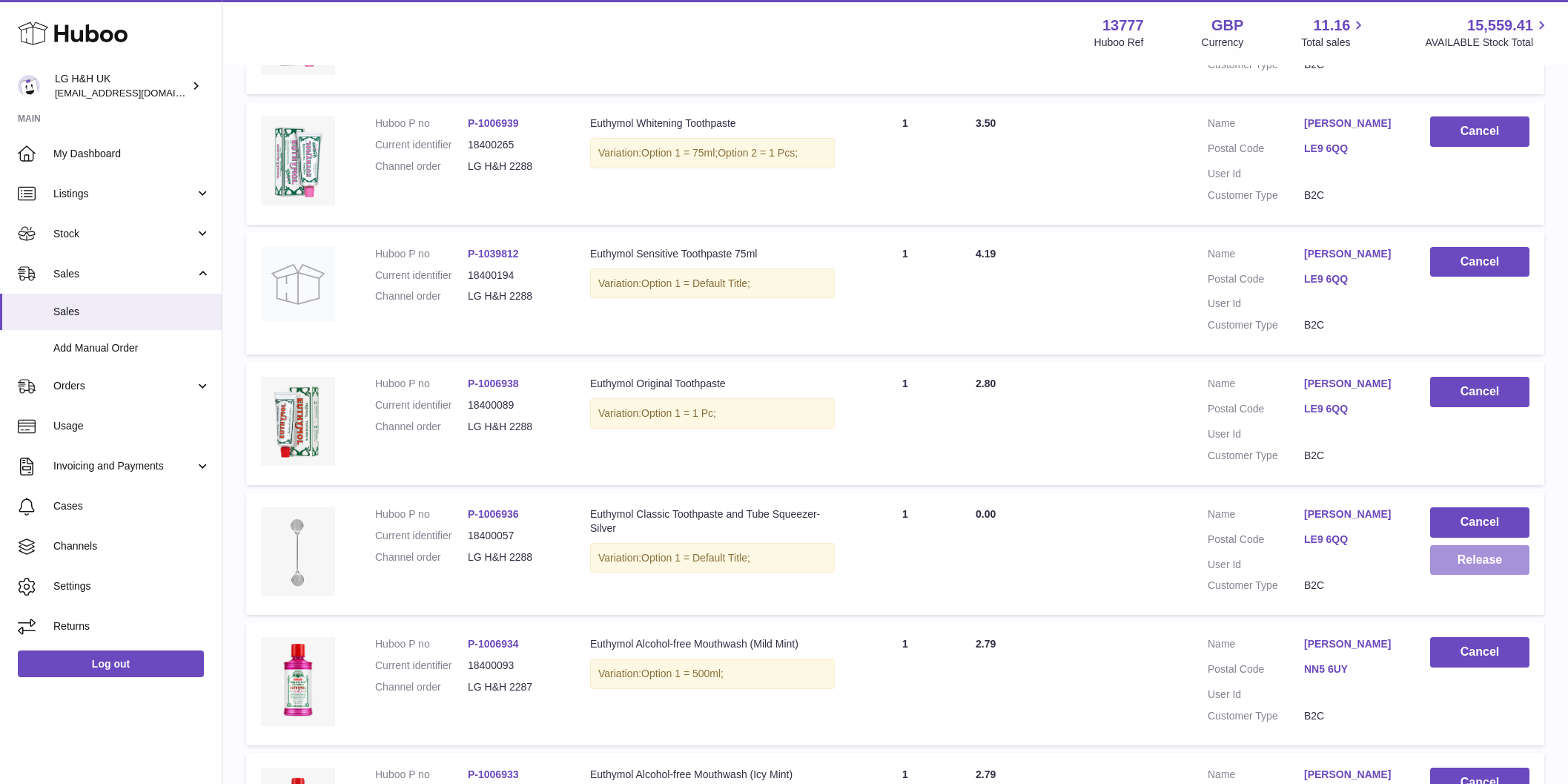
click at [1486, 559] on button "Release" at bounding box center [1479, 560] width 99 height 30
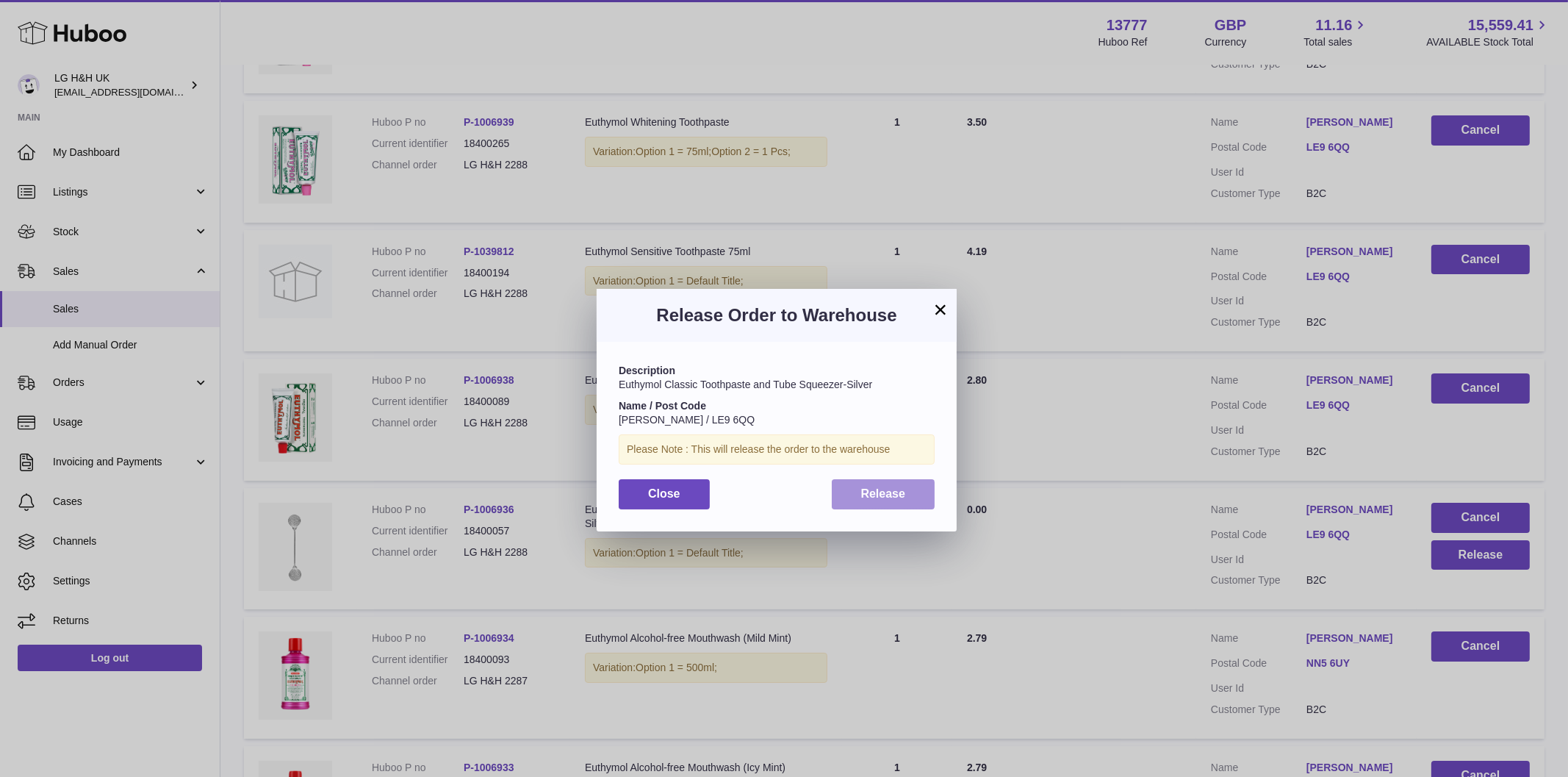
click at [900, 499] on span "Release" at bounding box center [883, 493] width 45 height 13
